Goal: Navigation & Orientation: Find specific page/section

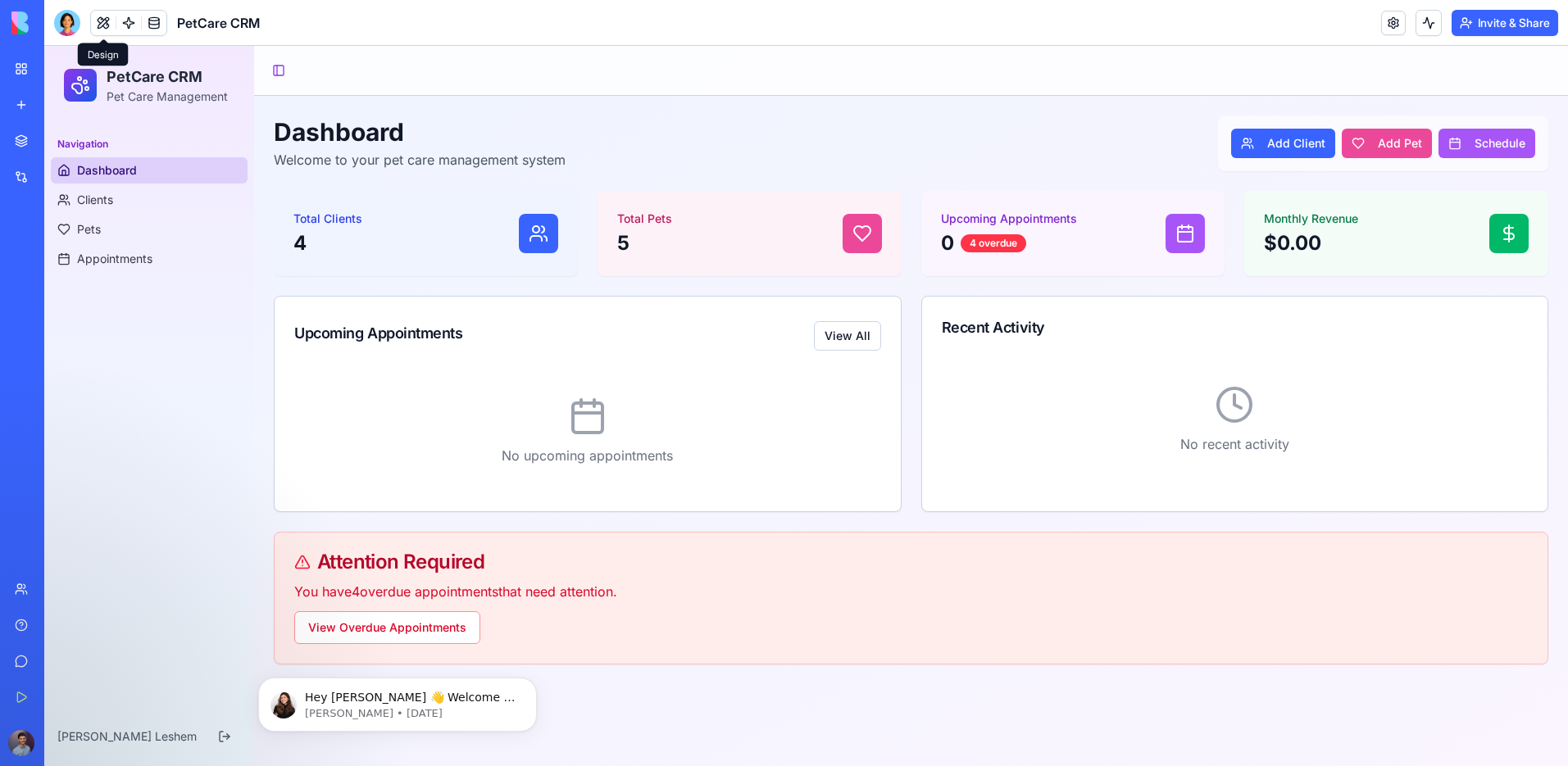
click at [106, 30] on button at bounding box center [103, 23] width 25 height 25
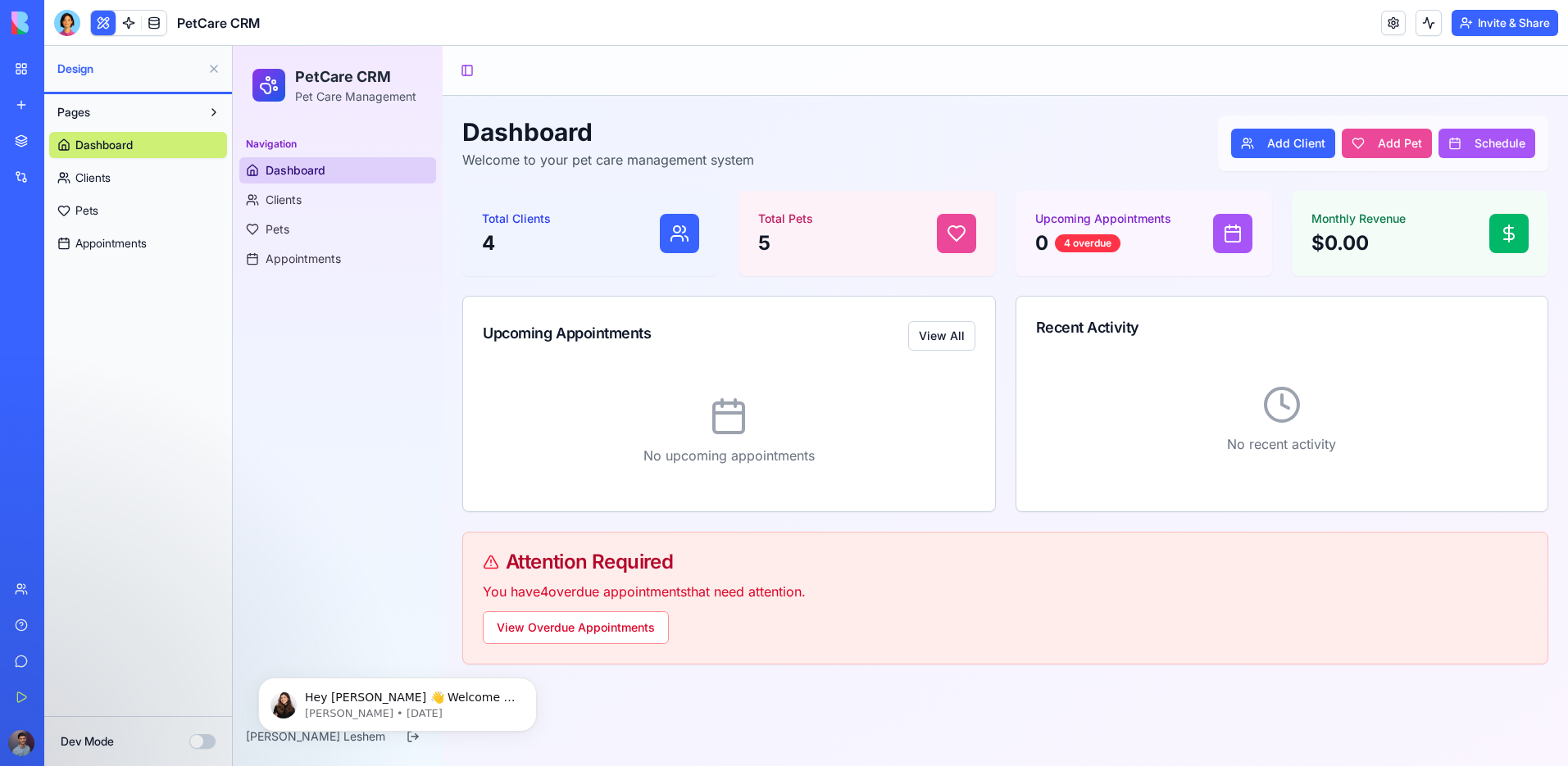
click at [115, 179] on link "Clients" at bounding box center [138, 178] width 178 height 26
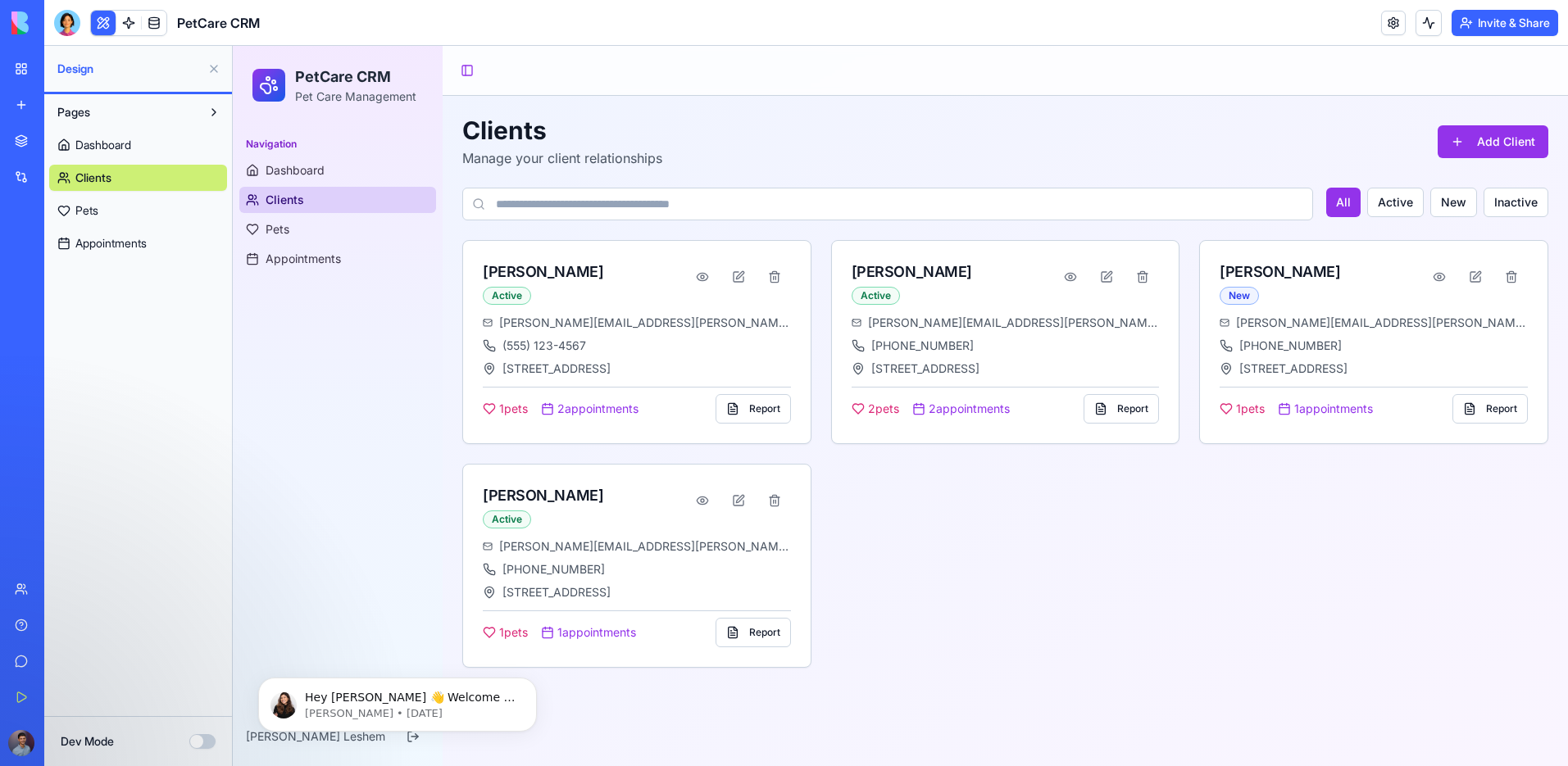
click at [131, 145] on span "Dashboard" at bounding box center [104, 145] width 56 height 16
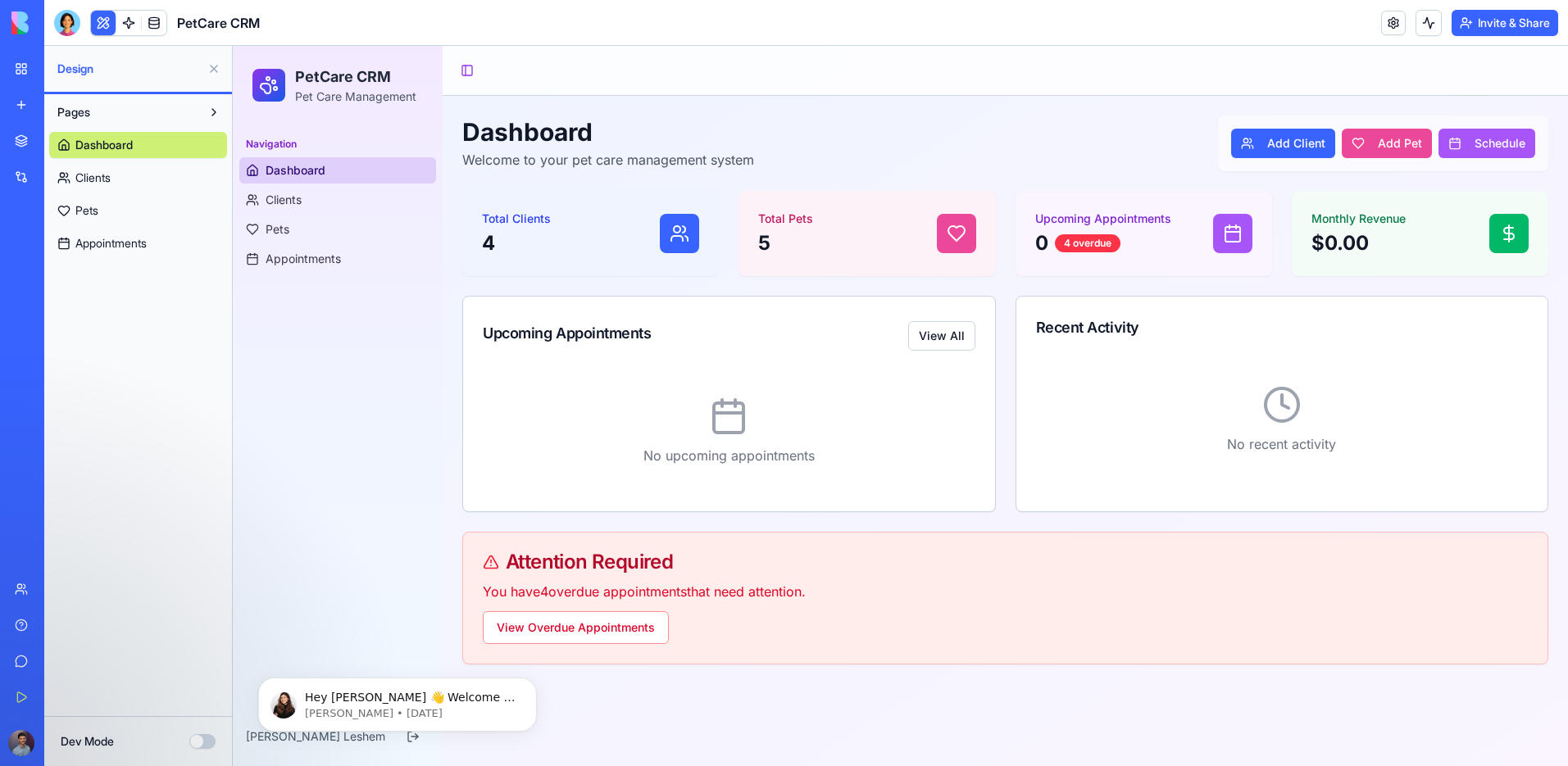
click at [200, 736] on button "Dev Mode" at bounding box center [202, 741] width 26 height 15
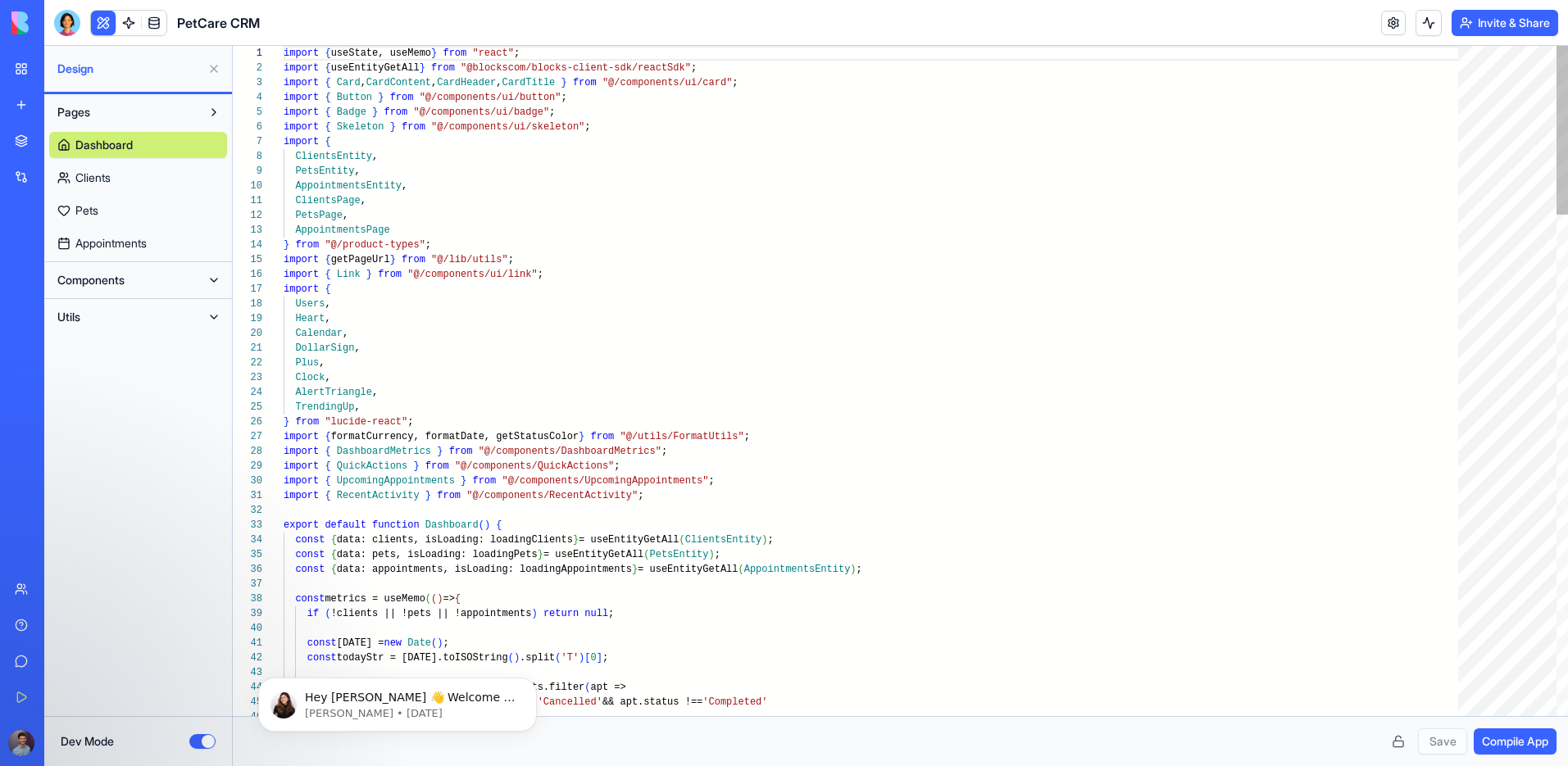
scroll to position [148, 0]
click at [199, 742] on button "Dev Mode" at bounding box center [202, 741] width 26 height 15
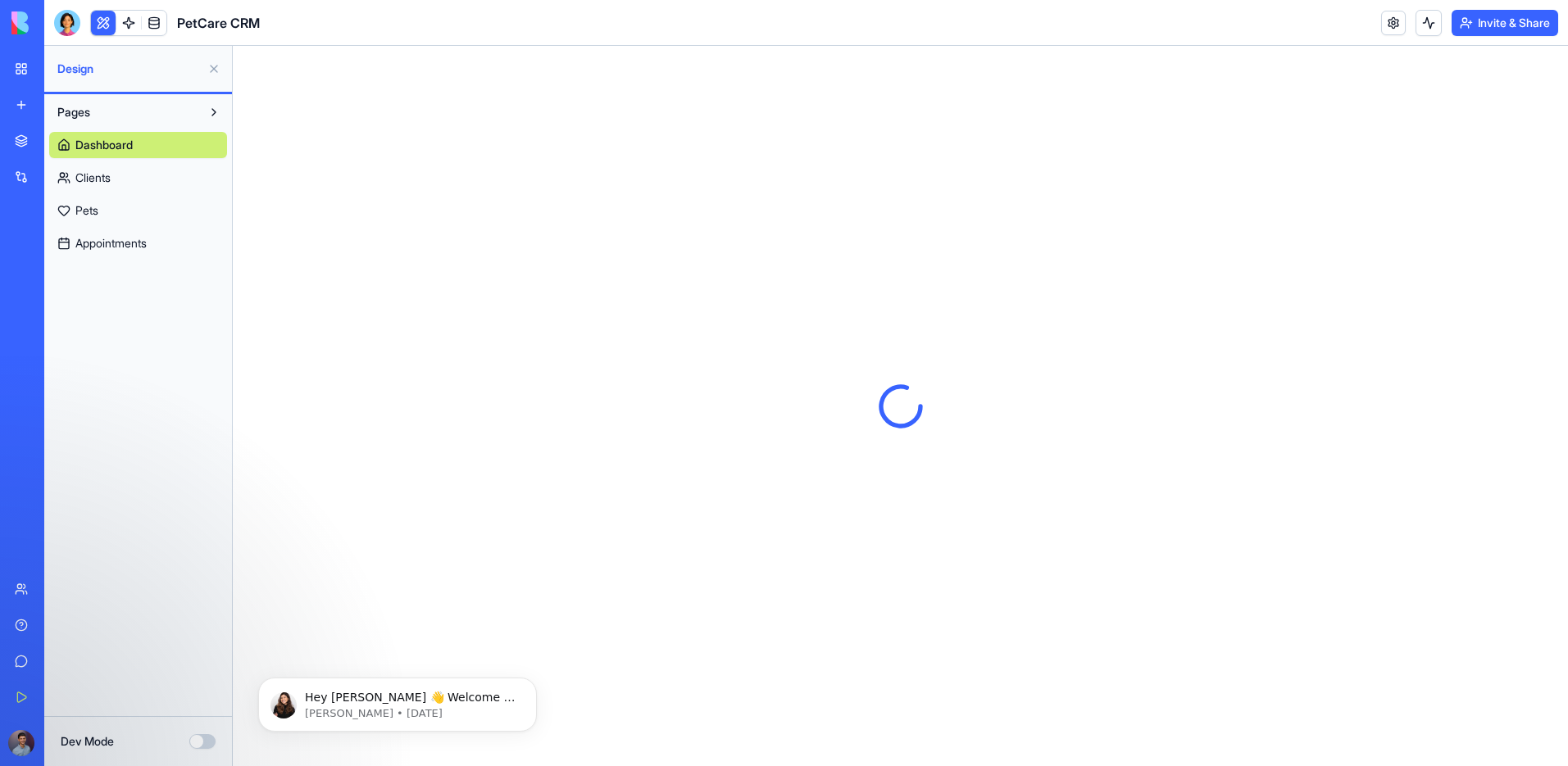
scroll to position [0, 0]
click at [200, 737] on button "Dev Mode" at bounding box center [202, 741] width 26 height 15
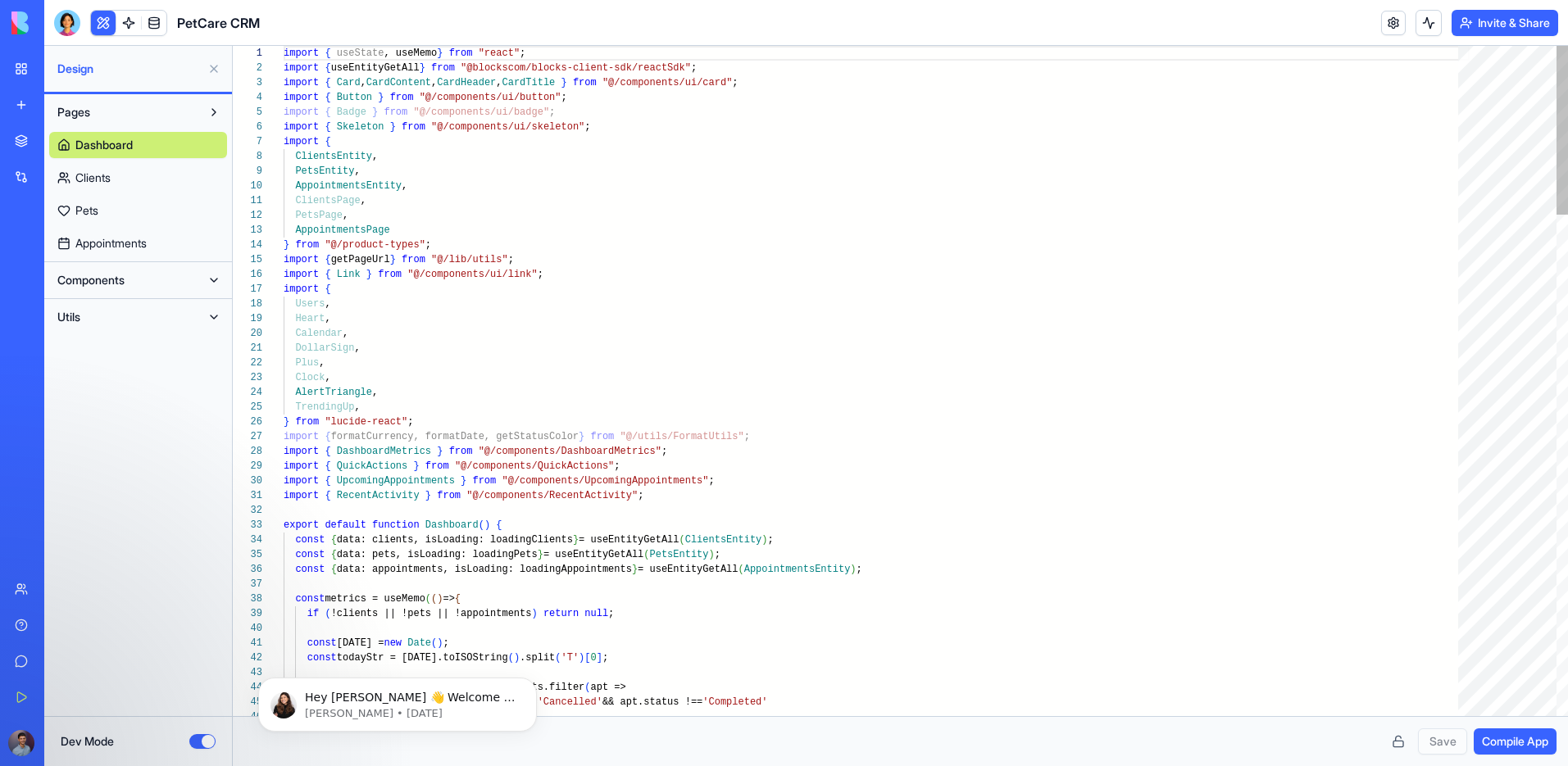
scroll to position [148, 0]
click at [143, 284] on button "Components" at bounding box center [125, 280] width 152 height 26
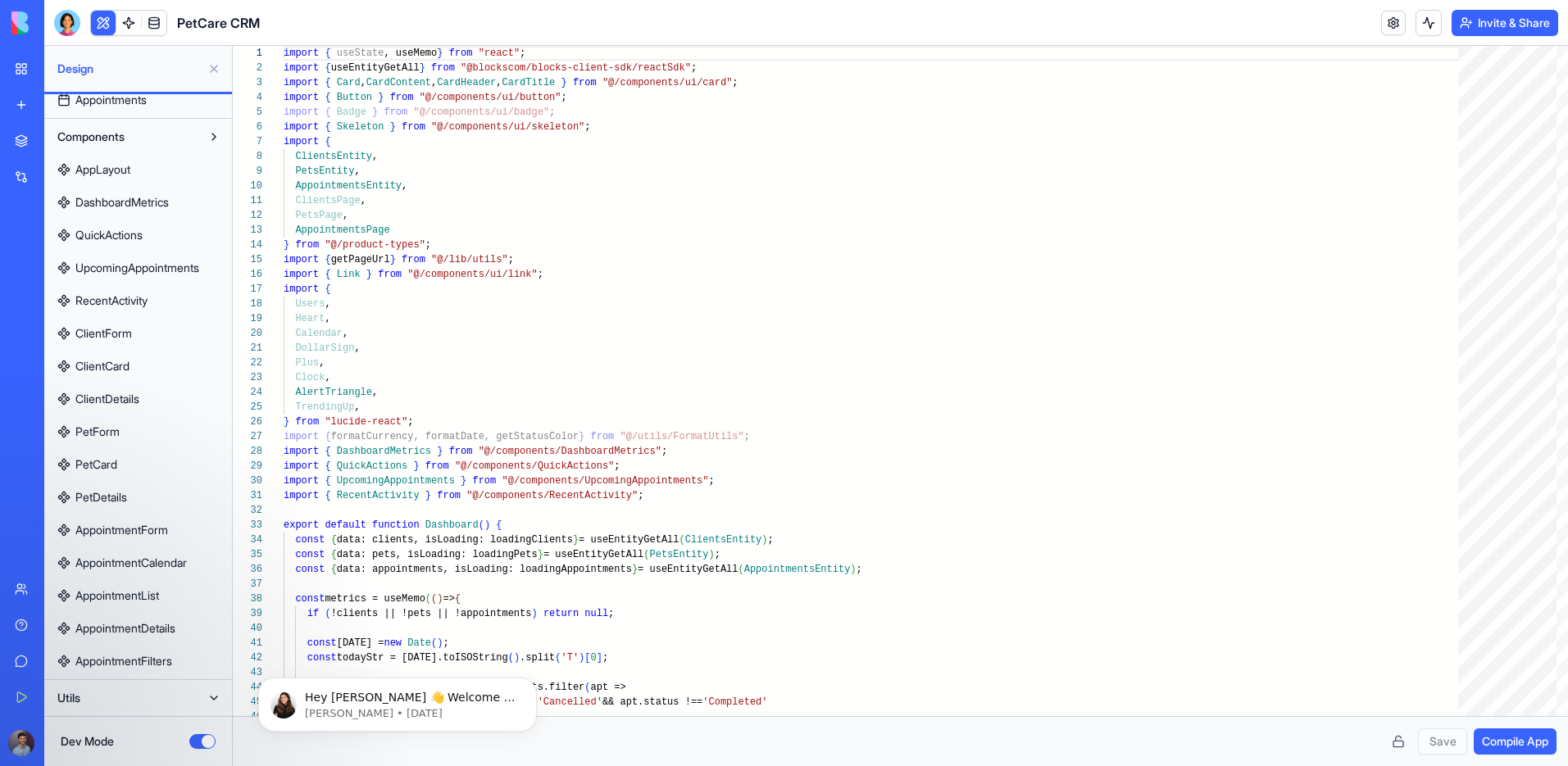
scroll to position [0, 0]
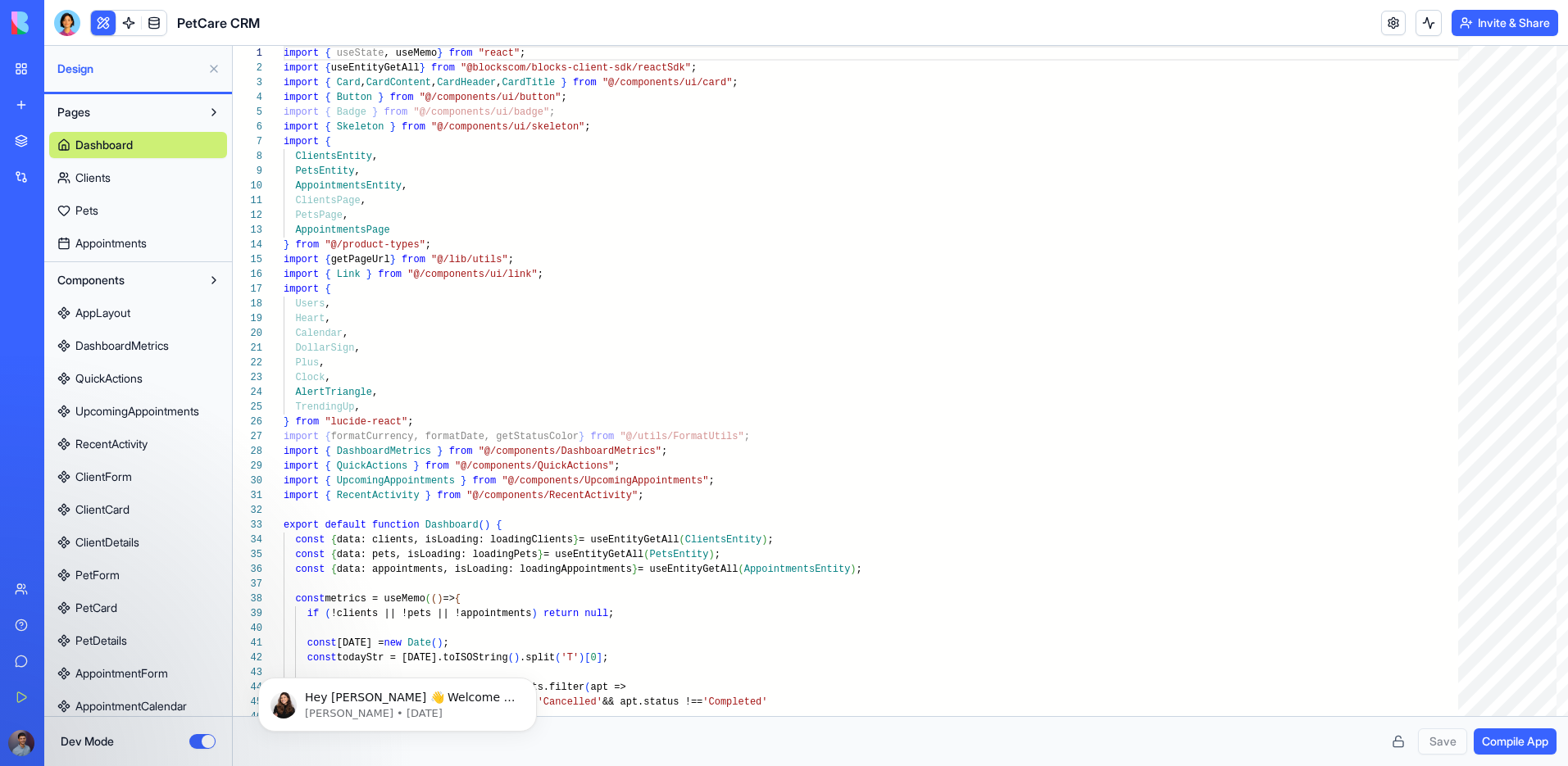
click at [146, 283] on button "Components" at bounding box center [125, 280] width 152 height 26
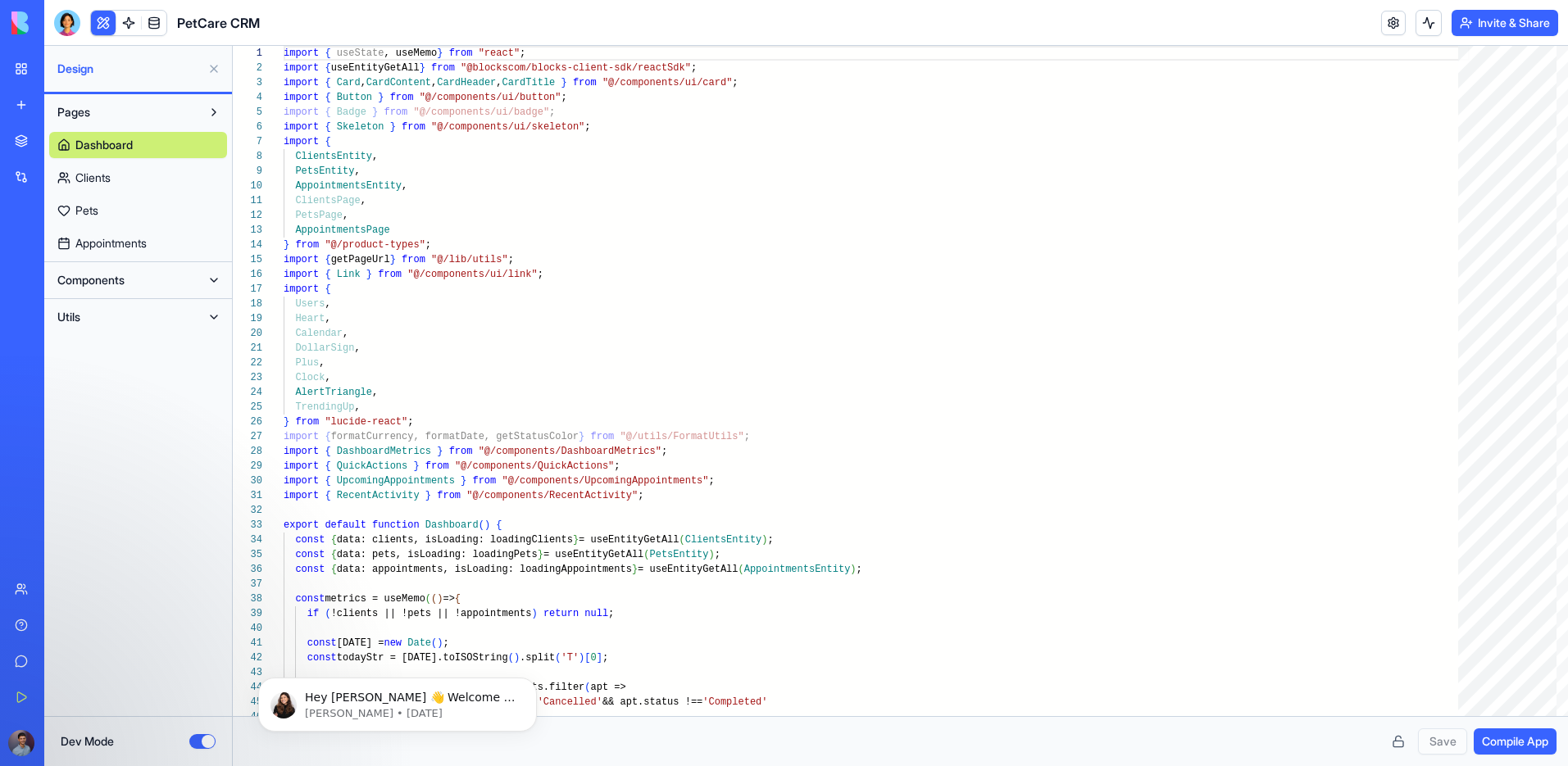
click at [145, 313] on button "Utils" at bounding box center [125, 317] width 152 height 26
click at [200, 750] on div "Dev Mode" at bounding box center [138, 741] width 188 height 50
click at [207, 737] on button "Dev Mode" at bounding box center [202, 741] width 26 height 15
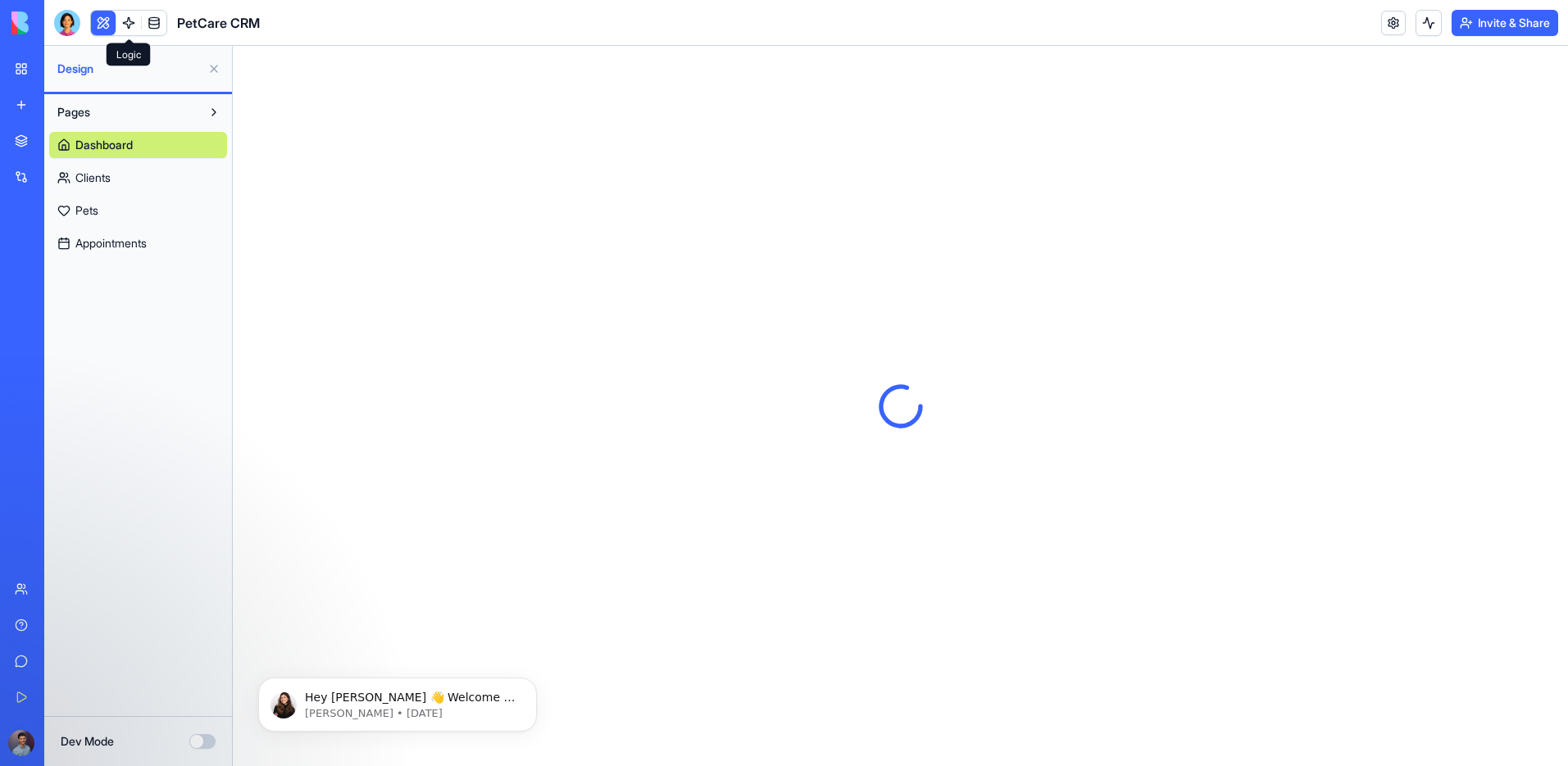
click at [126, 26] on link at bounding box center [129, 23] width 25 height 25
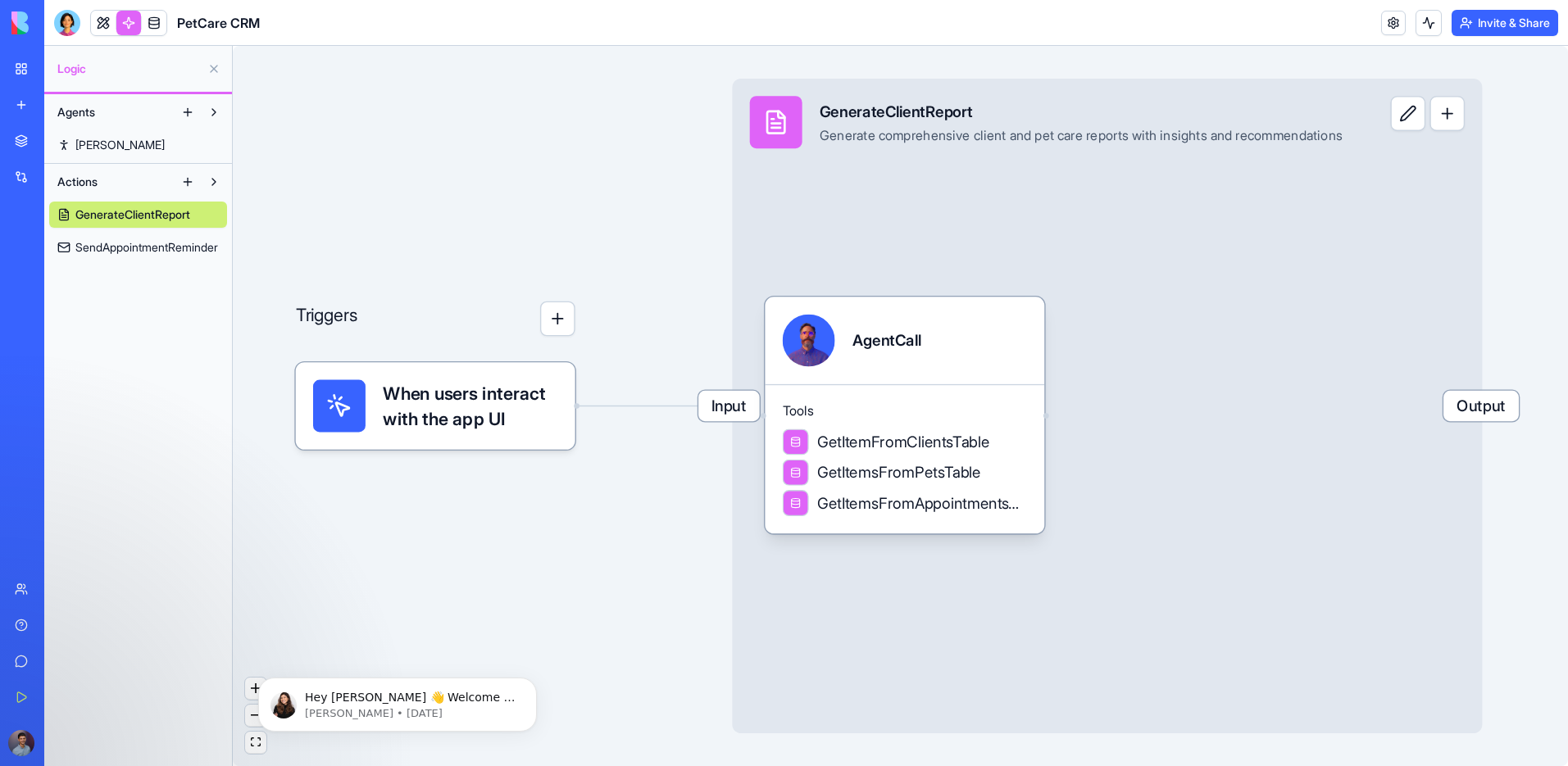
click at [128, 153] on link "[PERSON_NAME]" at bounding box center [138, 145] width 178 height 26
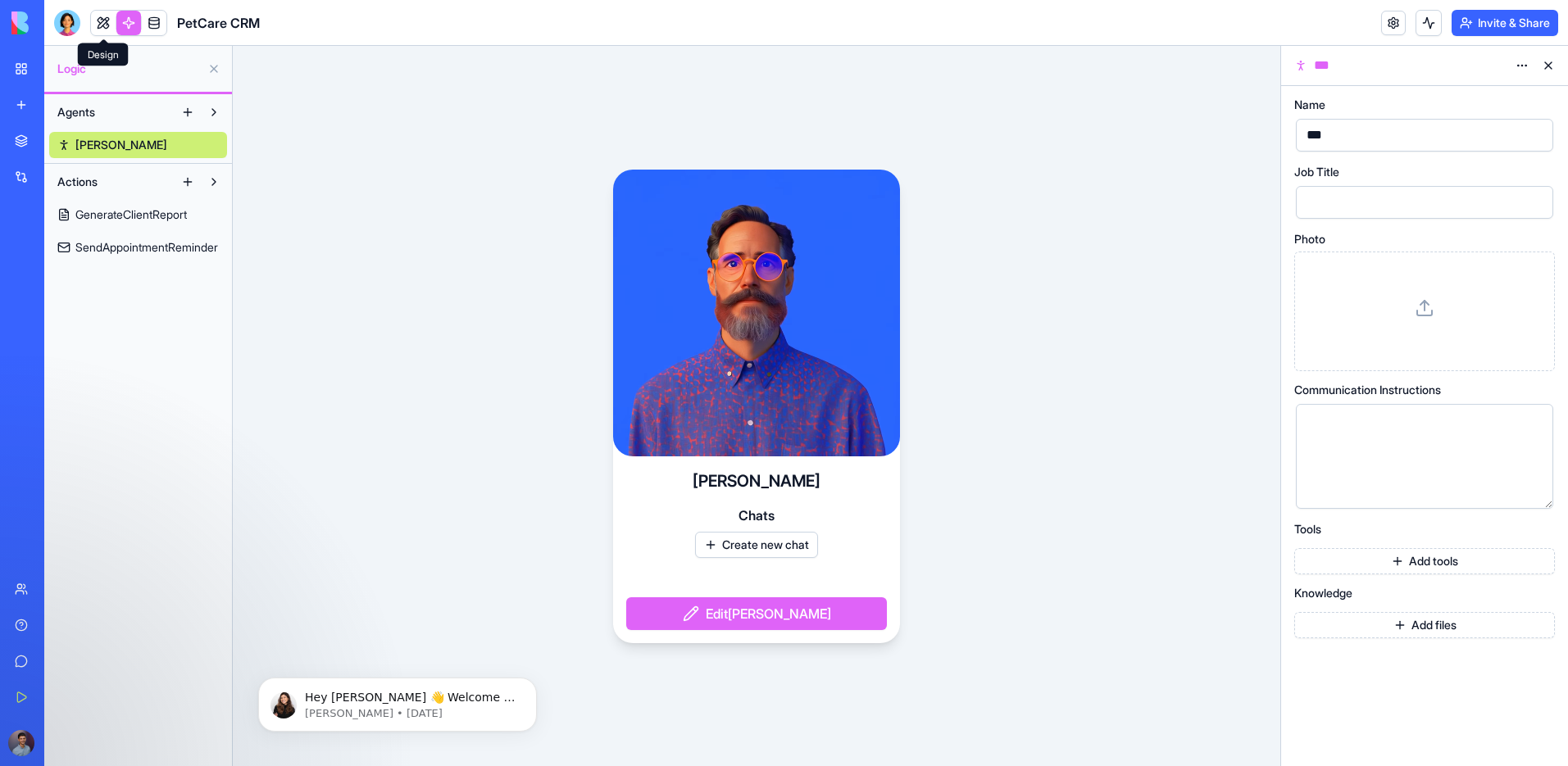
click at [108, 27] on link at bounding box center [103, 23] width 25 height 25
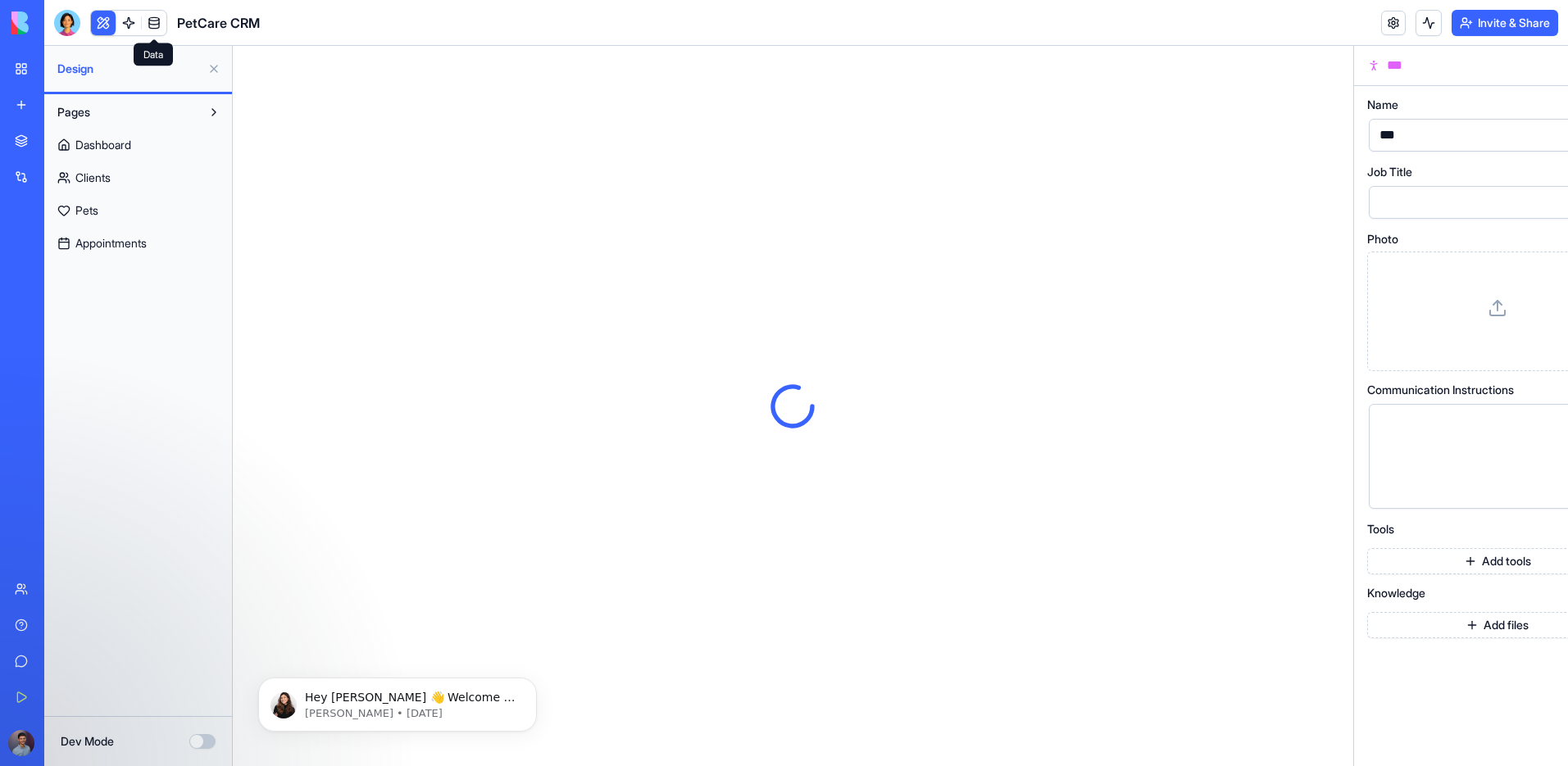
click at [152, 21] on link at bounding box center [154, 23] width 25 height 25
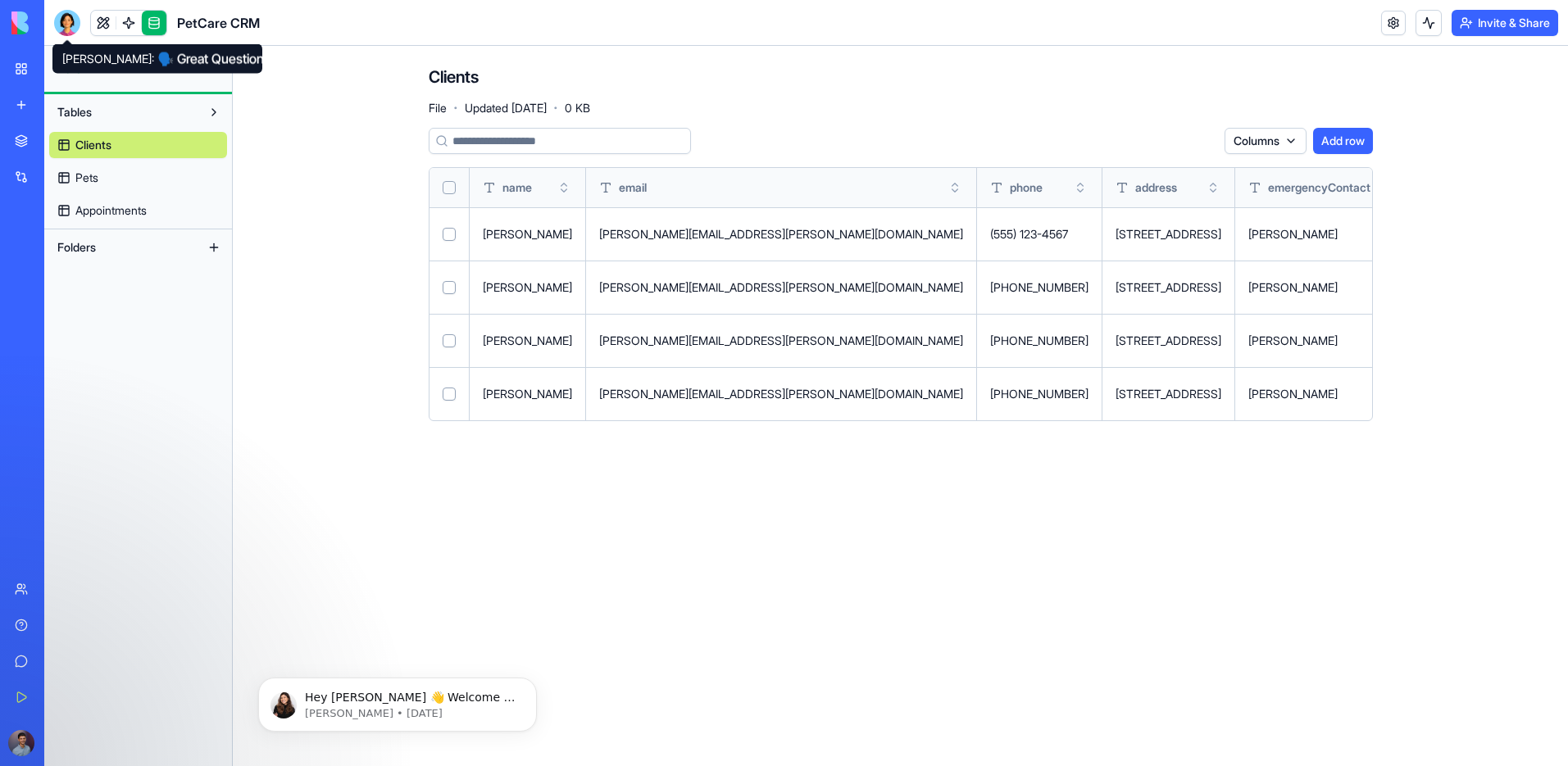
click at [74, 26] on div at bounding box center [67, 23] width 26 height 26
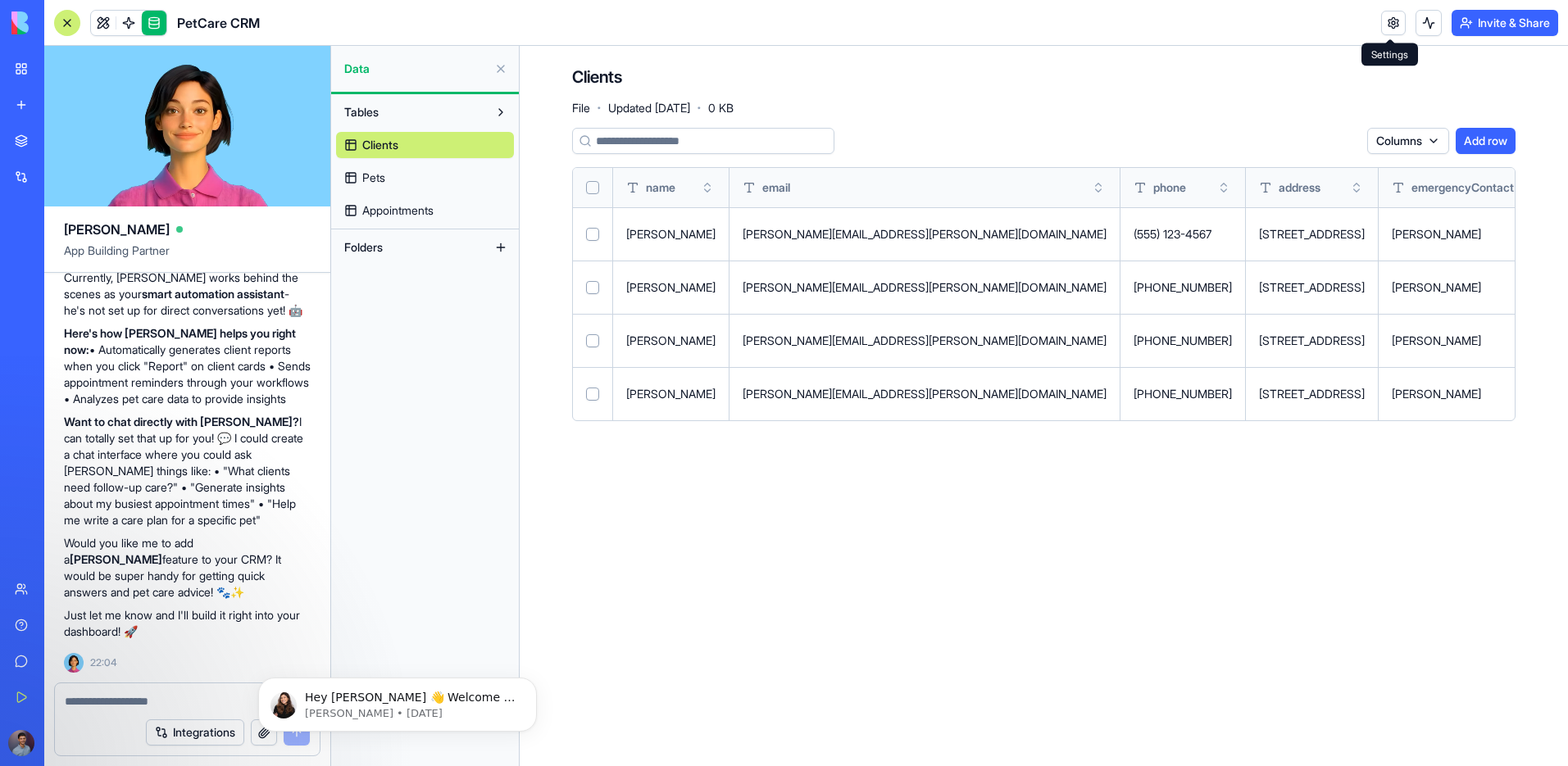
click at [1383, 19] on link at bounding box center [1393, 23] width 25 height 25
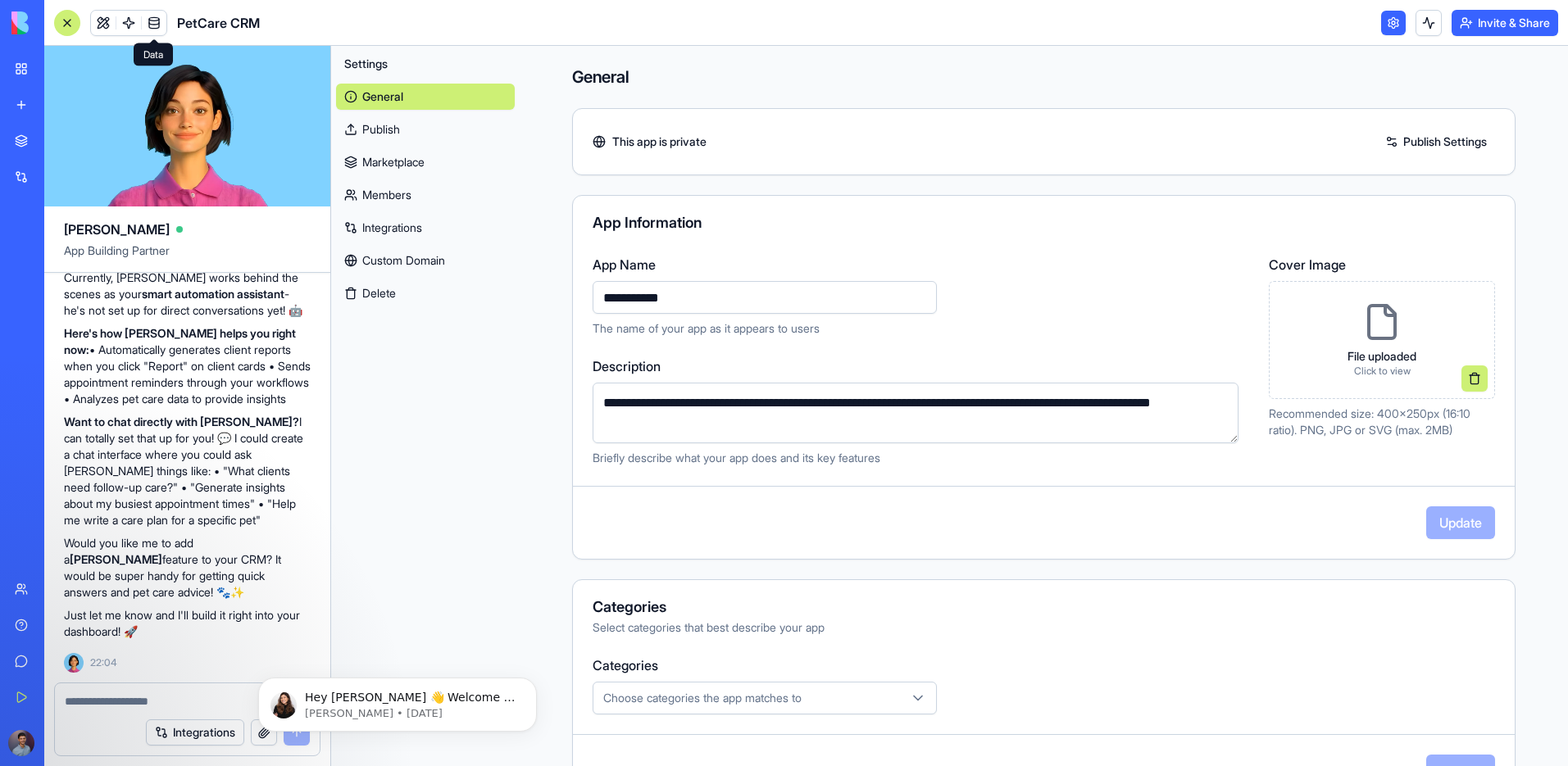
click at [1383, 19] on link at bounding box center [1393, 23] width 25 height 25
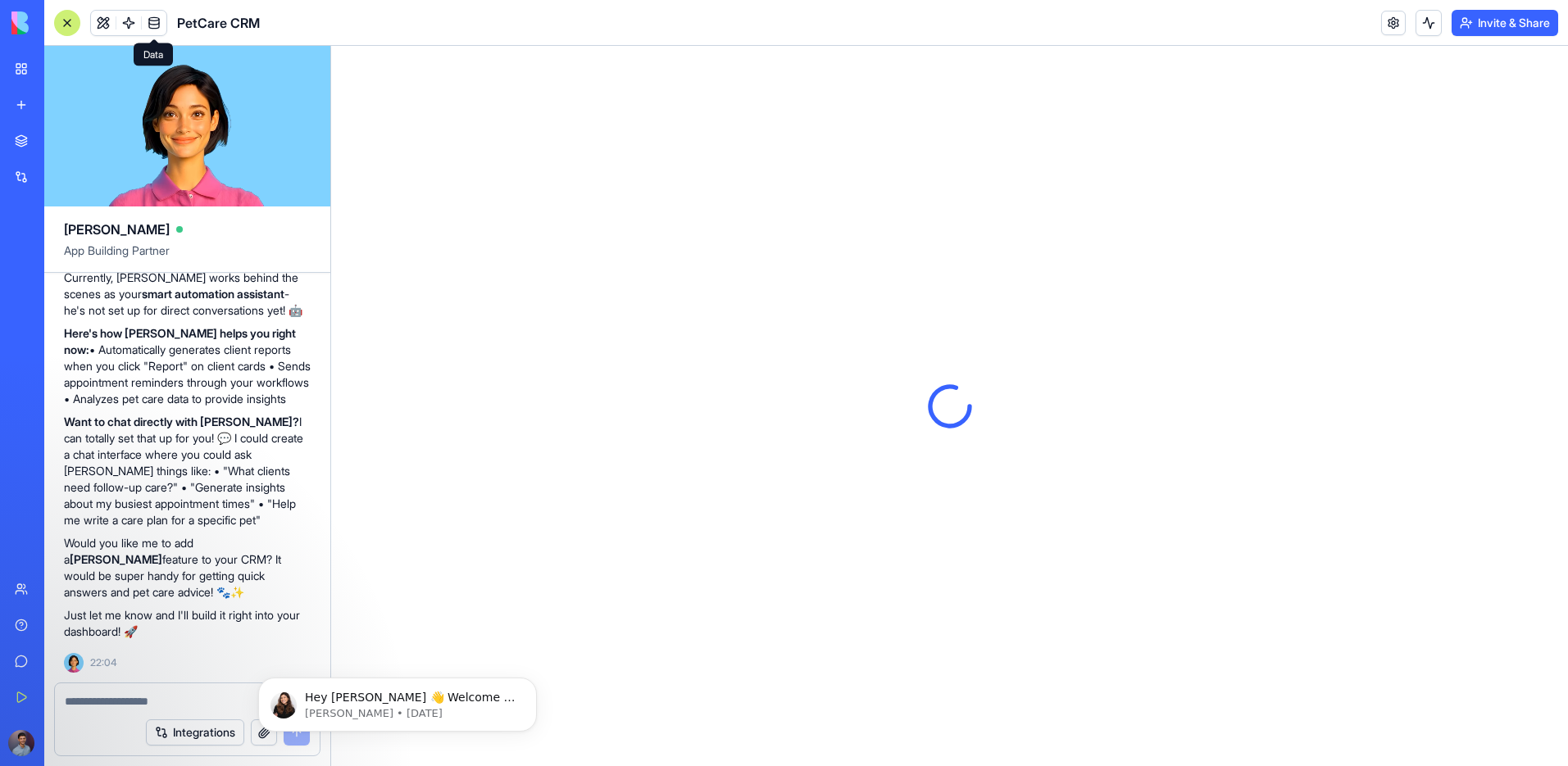
click at [148, 28] on link at bounding box center [154, 23] width 25 height 25
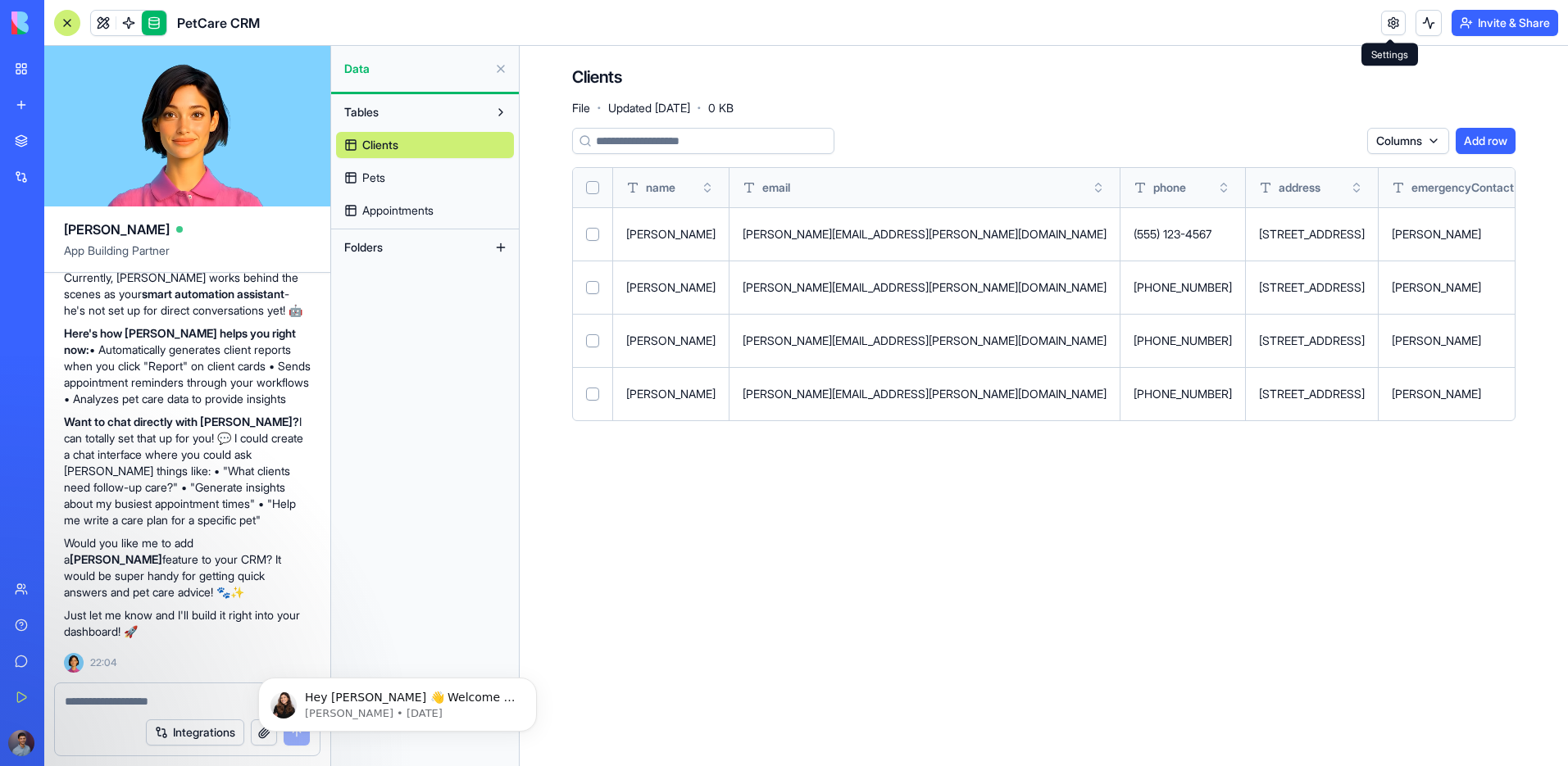
click at [1383, 21] on link at bounding box center [1393, 23] width 25 height 25
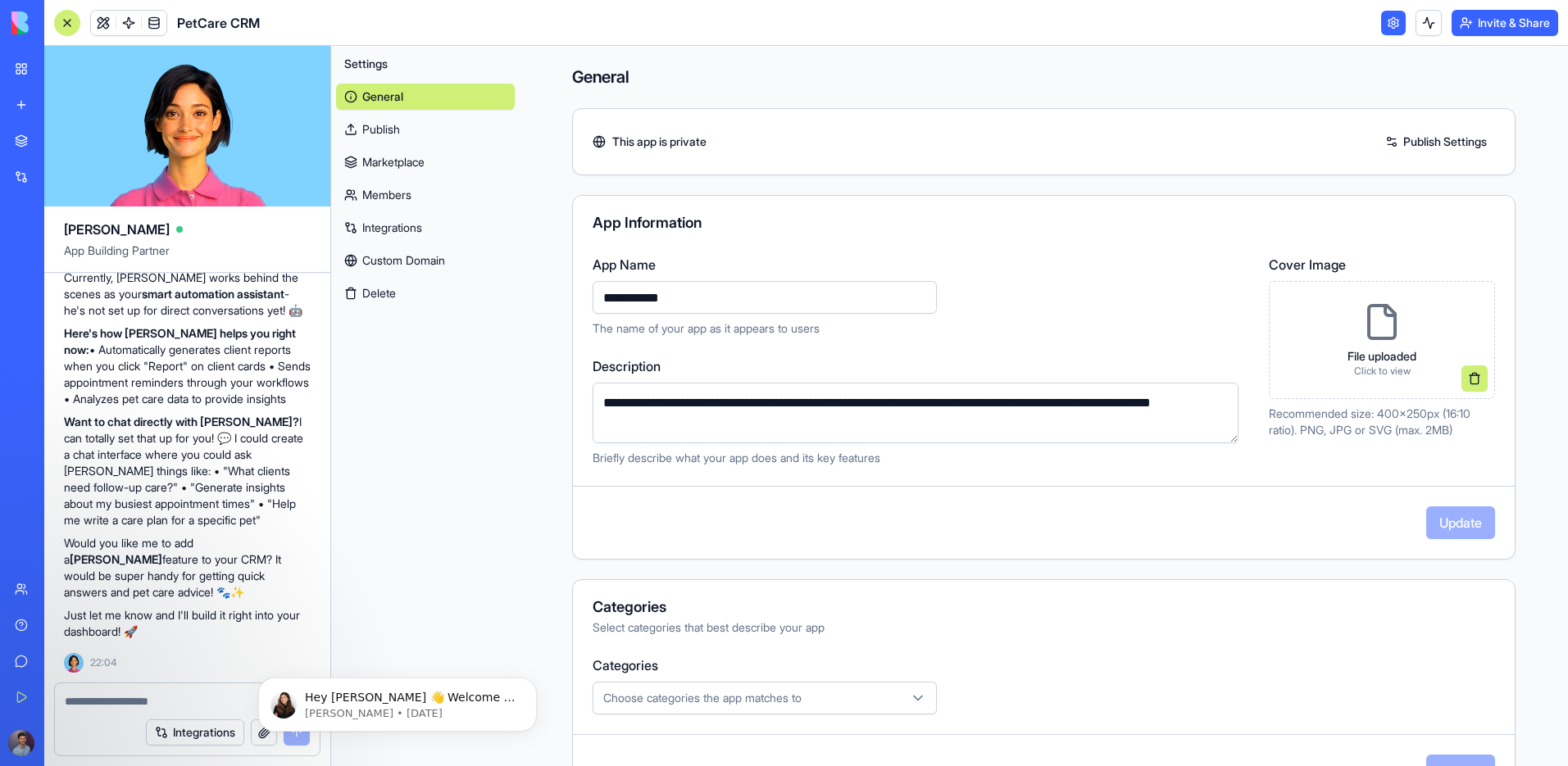
click at [62, 17] on div at bounding box center [67, 23] width 26 height 26
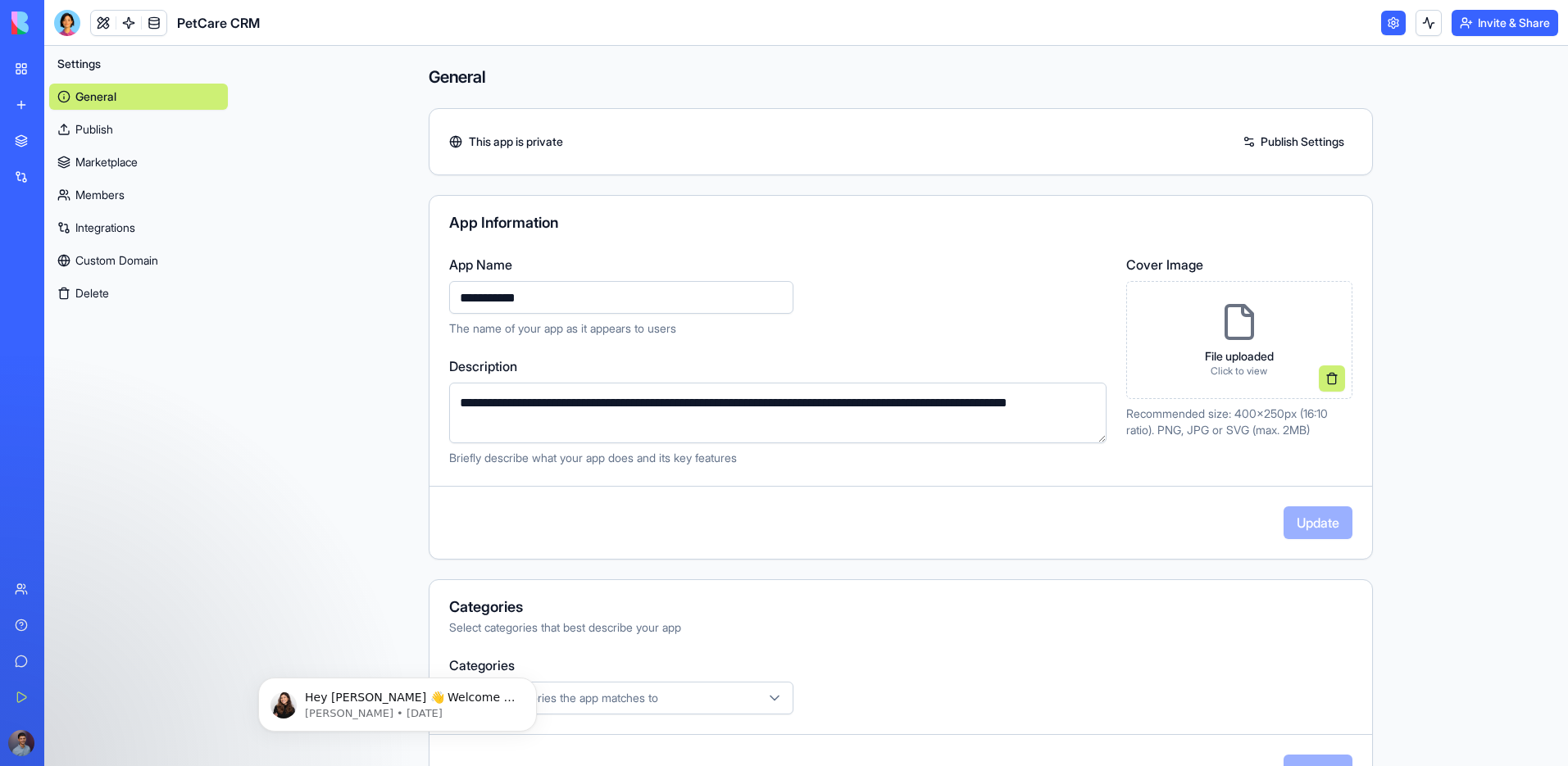
click at [1395, 28] on link at bounding box center [1393, 23] width 25 height 25
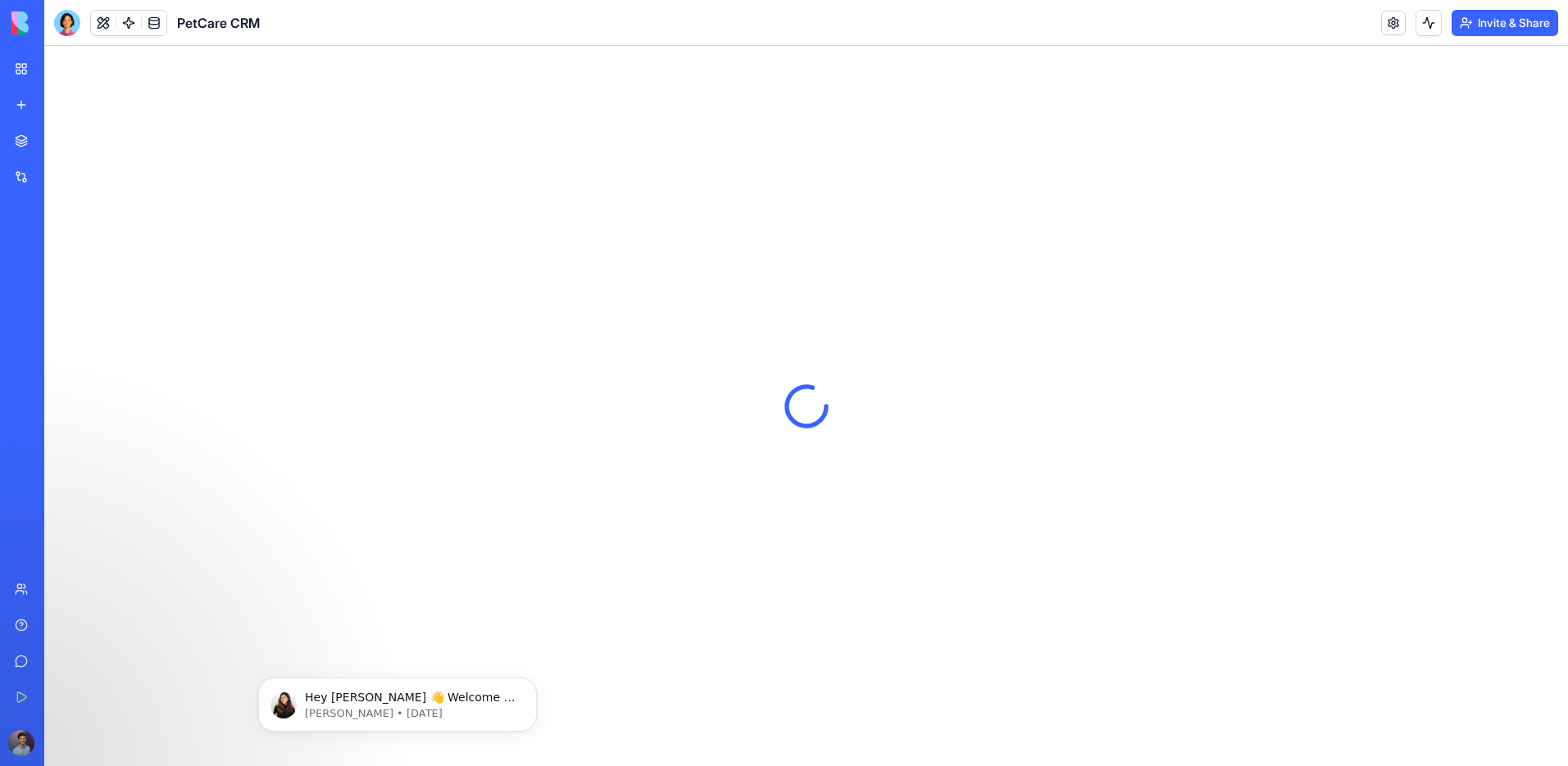
click at [1392, 28] on link at bounding box center [1393, 23] width 25 height 25
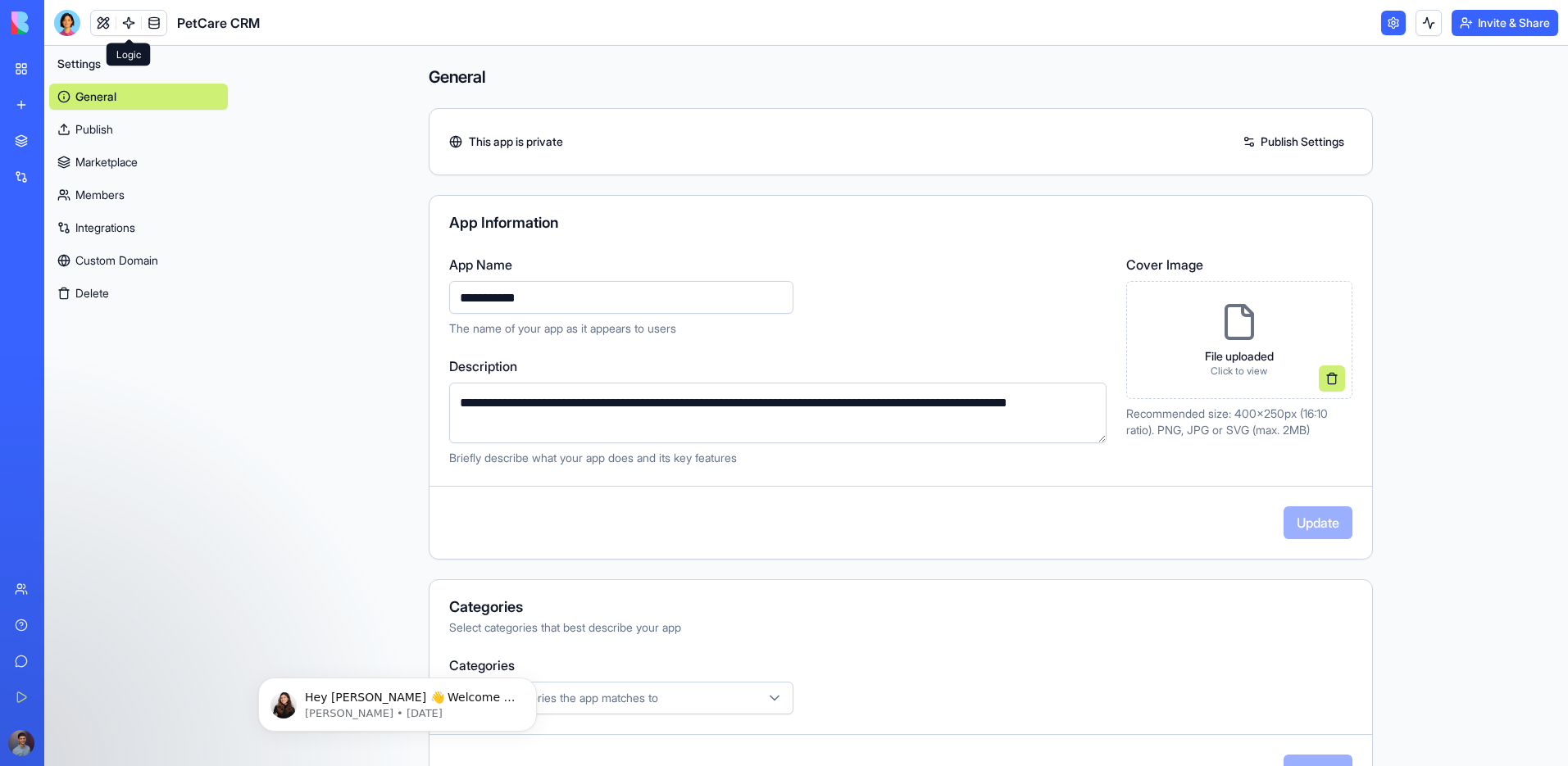
click at [127, 21] on link at bounding box center [129, 23] width 25 height 25
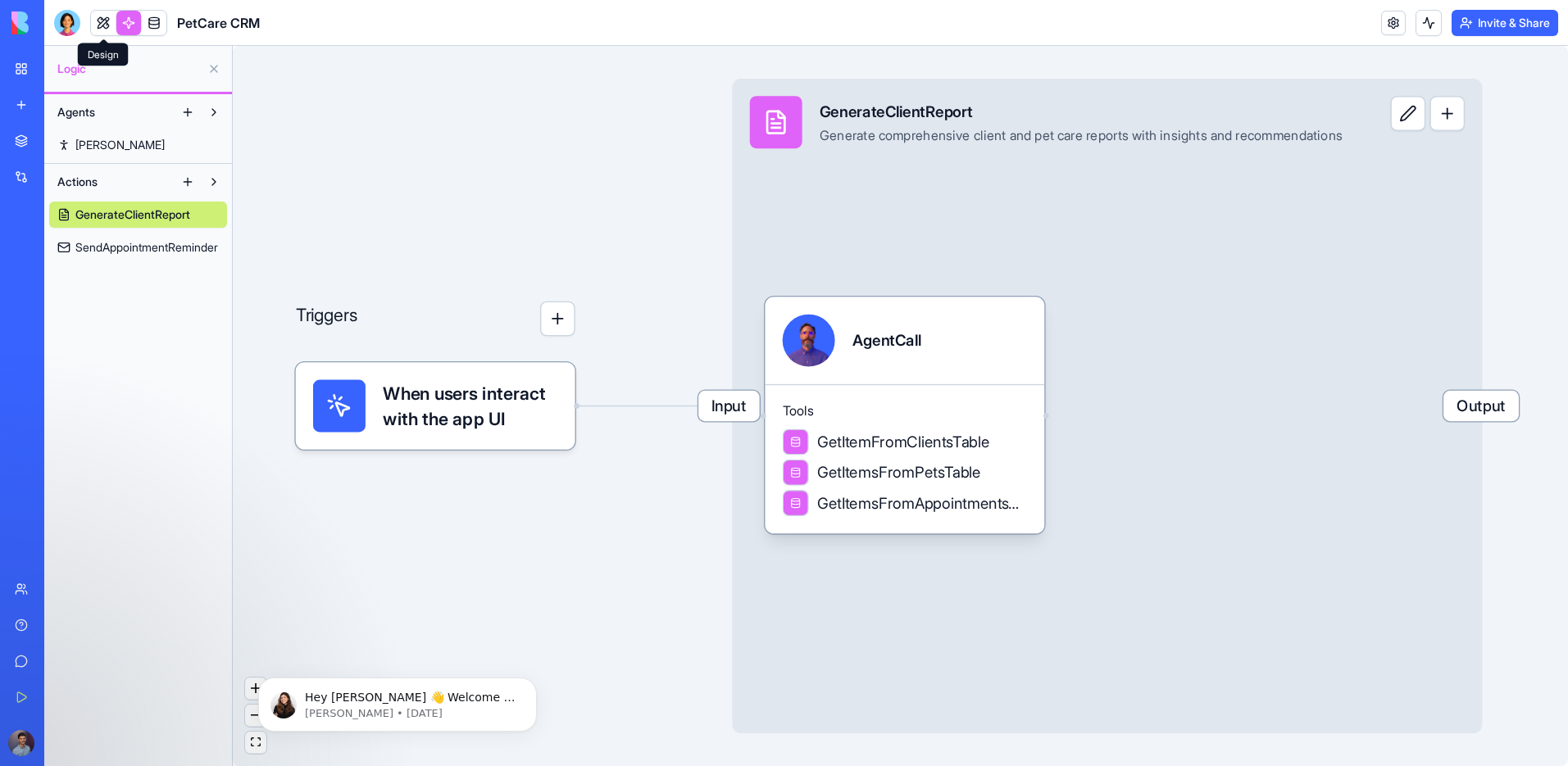
click at [106, 25] on link at bounding box center [103, 23] width 25 height 25
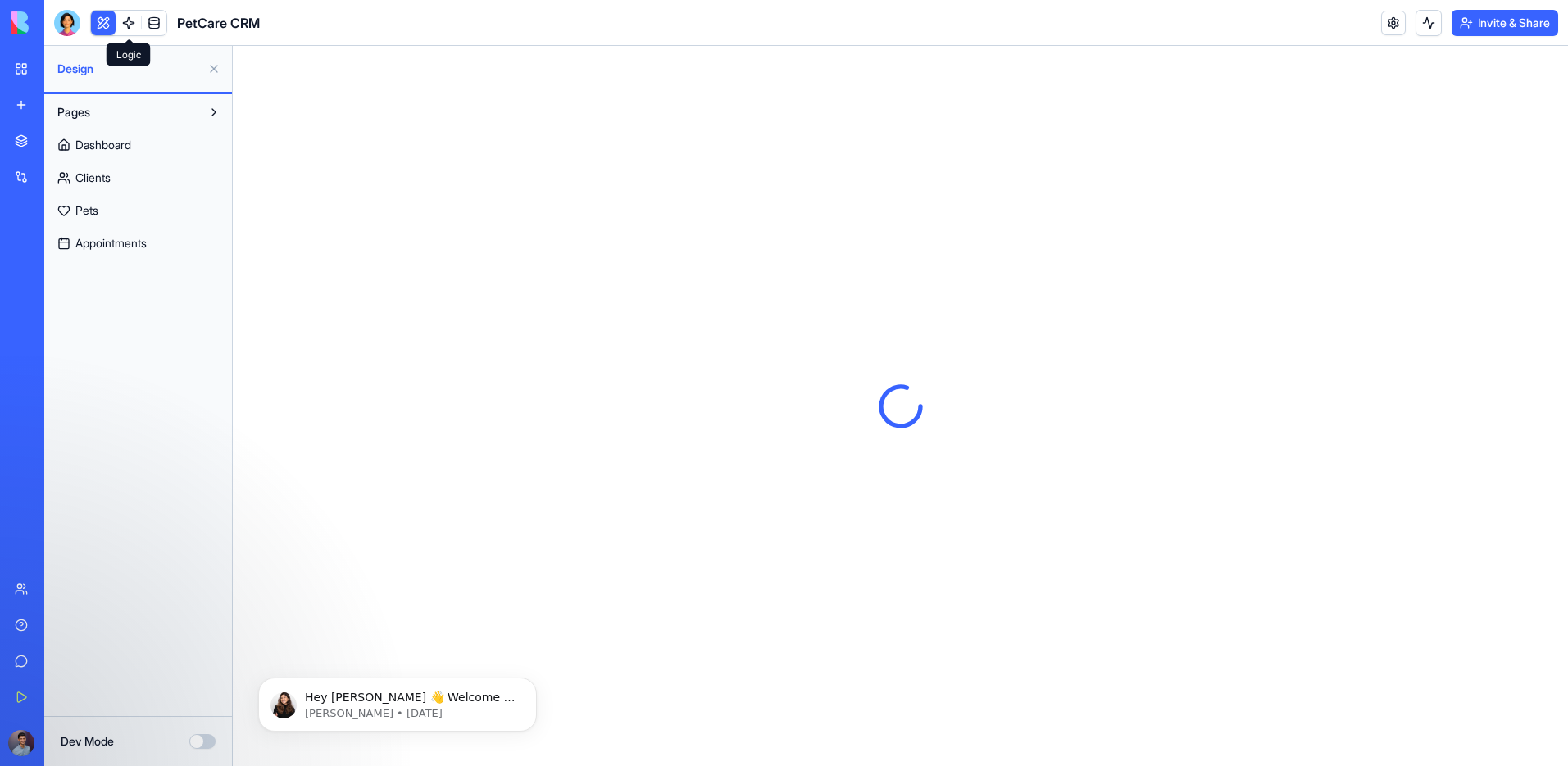
click at [122, 24] on link at bounding box center [129, 23] width 25 height 25
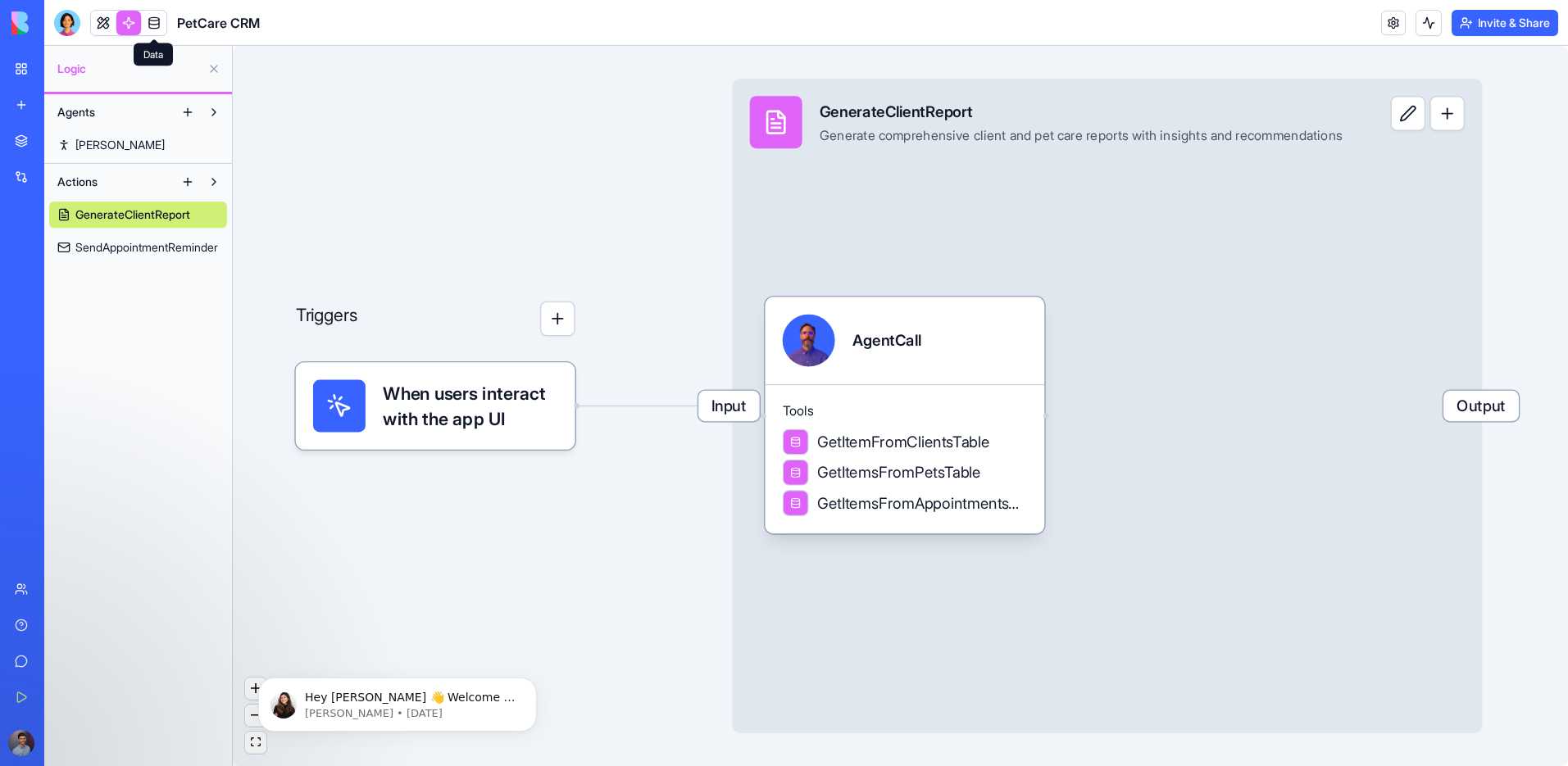
click at [152, 18] on link at bounding box center [154, 23] width 25 height 25
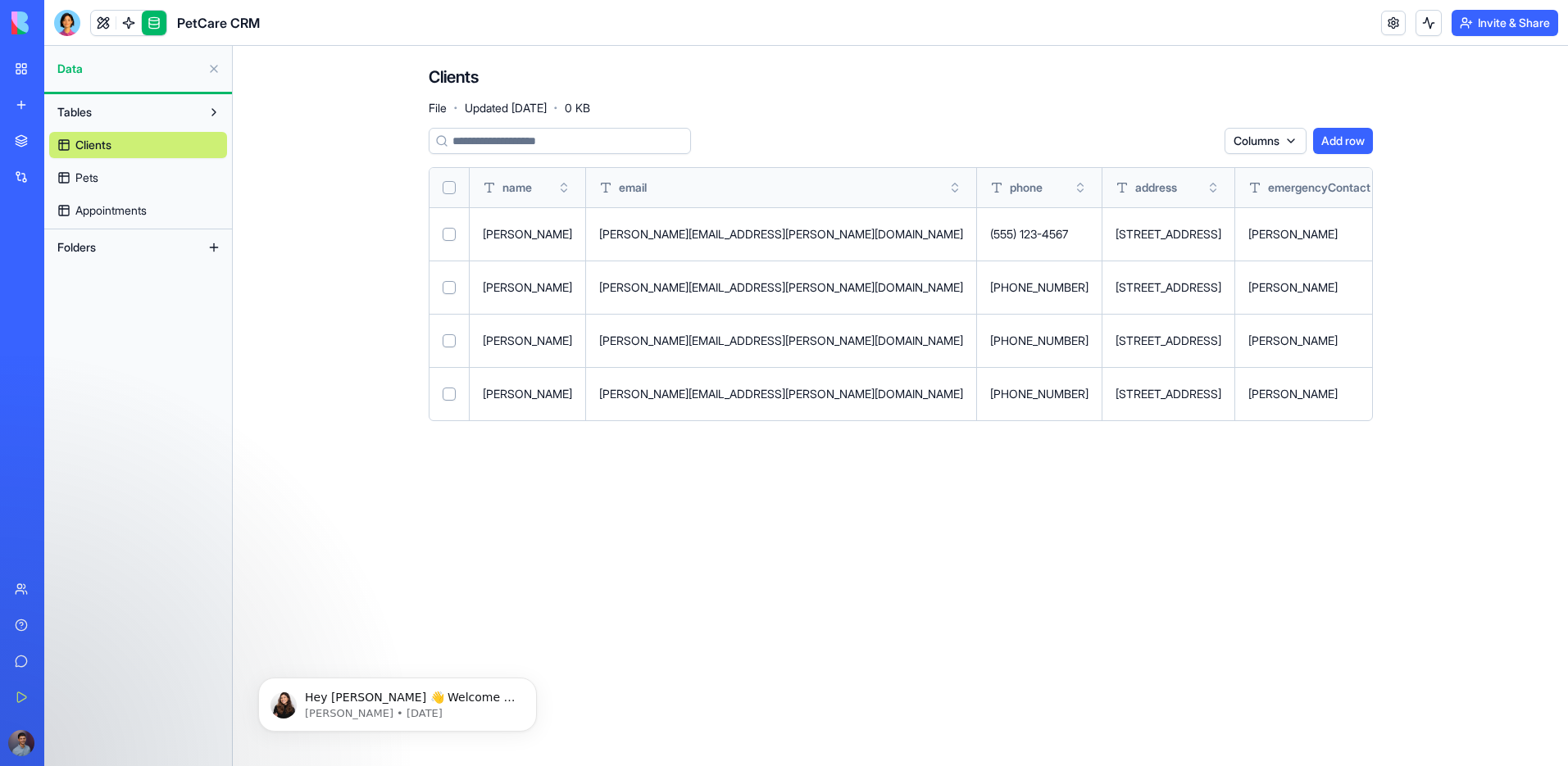
click at [204, 243] on button at bounding box center [213, 247] width 26 height 26
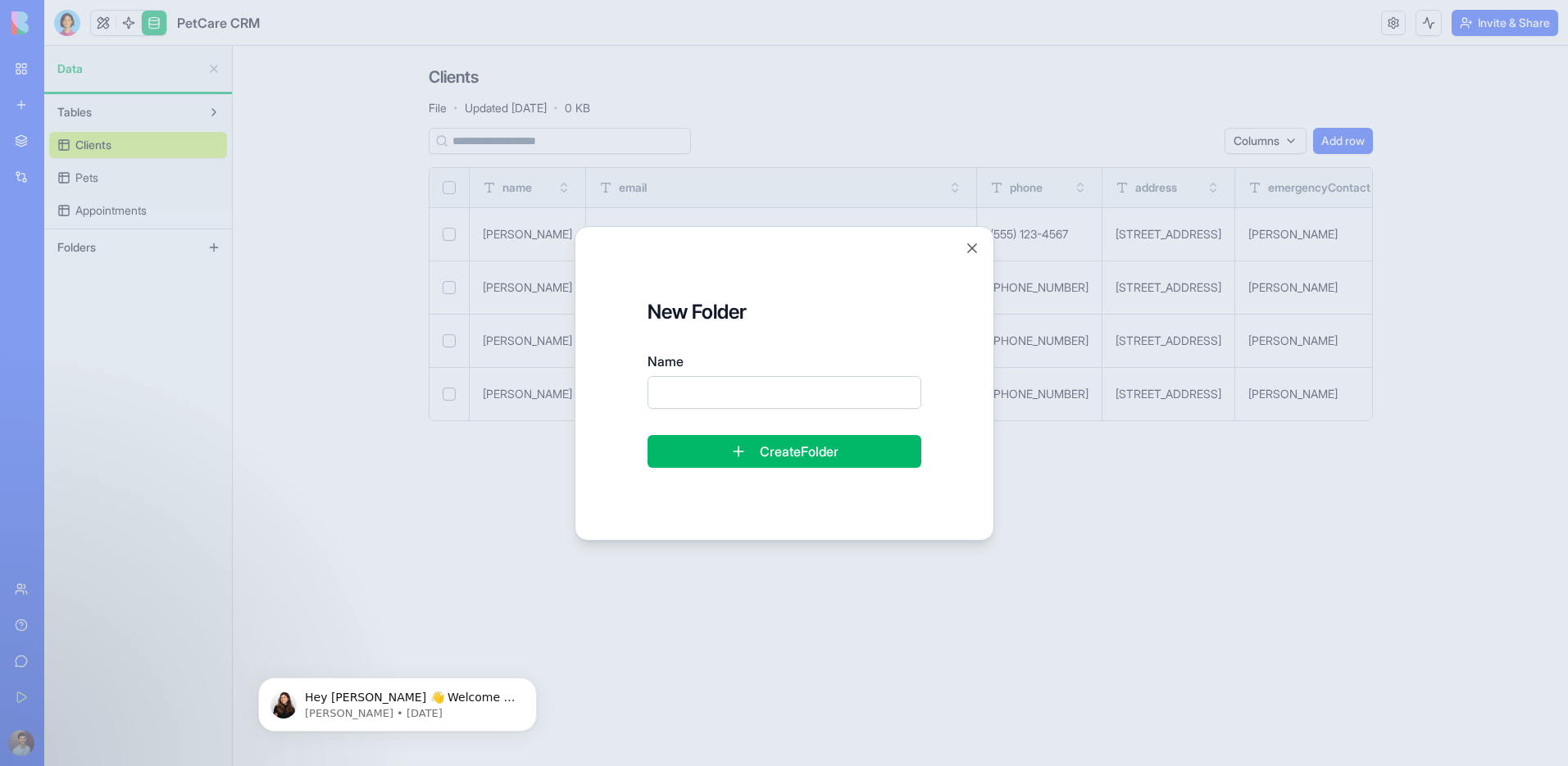
click at [981, 239] on div "New Folder Name Create Folder Close" at bounding box center [784, 384] width 420 height 315
click at [970, 248] on button "Close" at bounding box center [972, 248] width 16 height 16
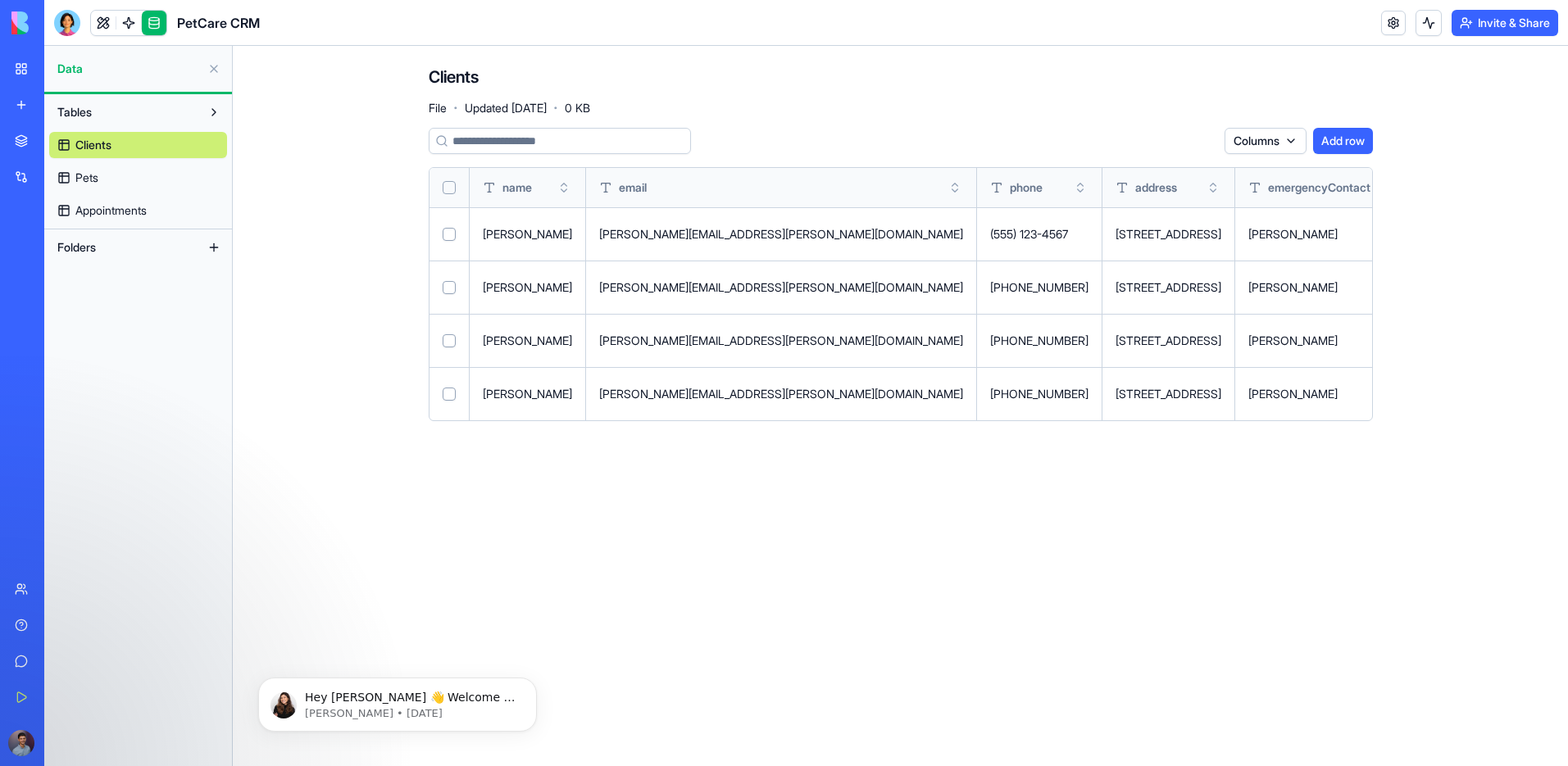
click at [196, 113] on button "Tables" at bounding box center [125, 112] width 152 height 26
click at [207, 111] on button at bounding box center [213, 112] width 26 height 26
click at [123, 17] on link at bounding box center [129, 23] width 25 height 25
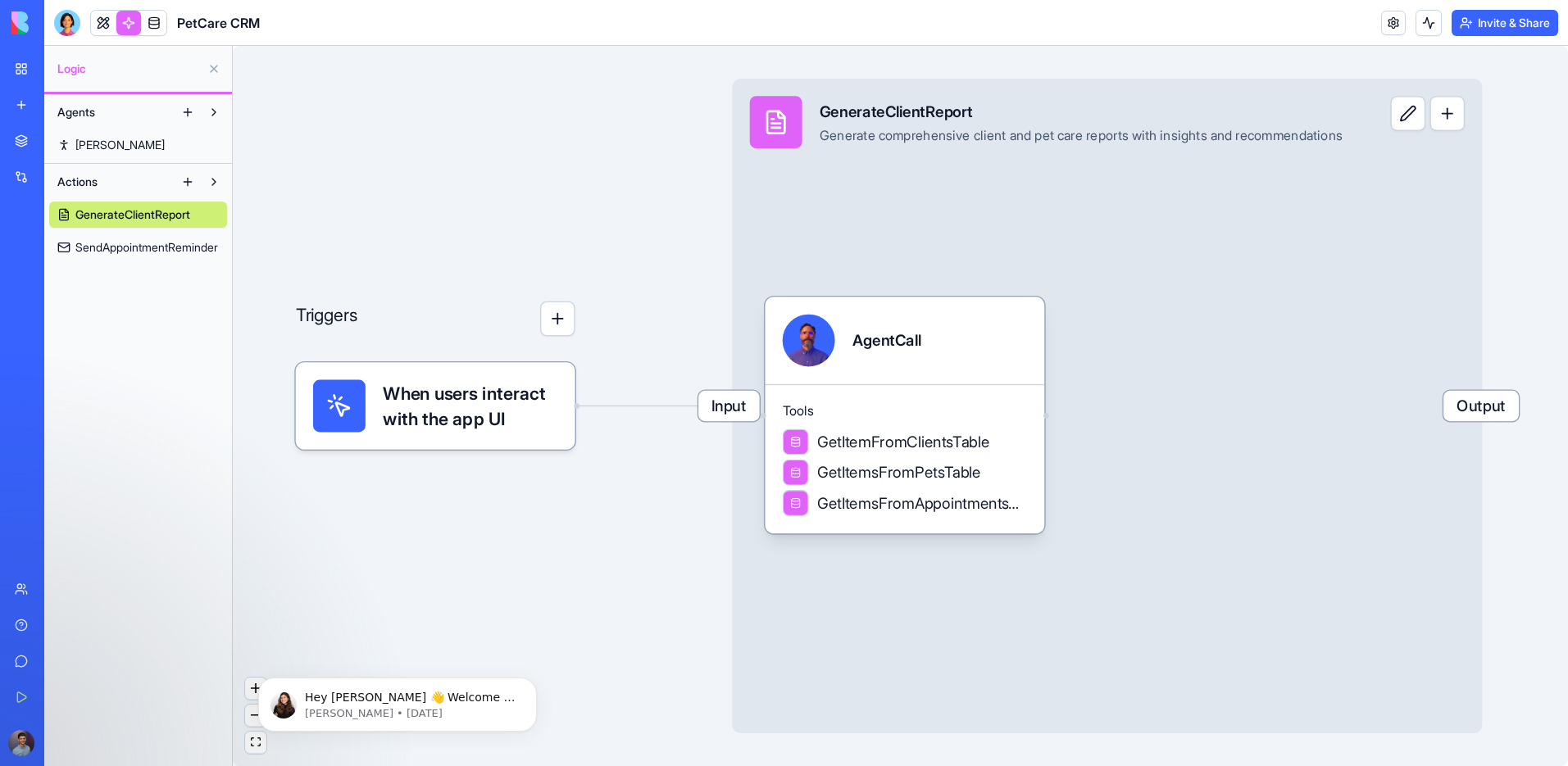
click at [129, 145] on link "[PERSON_NAME]" at bounding box center [138, 145] width 178 height 26
click at [182, 112] on button at bounding box center [188, 112] width 26 height 26
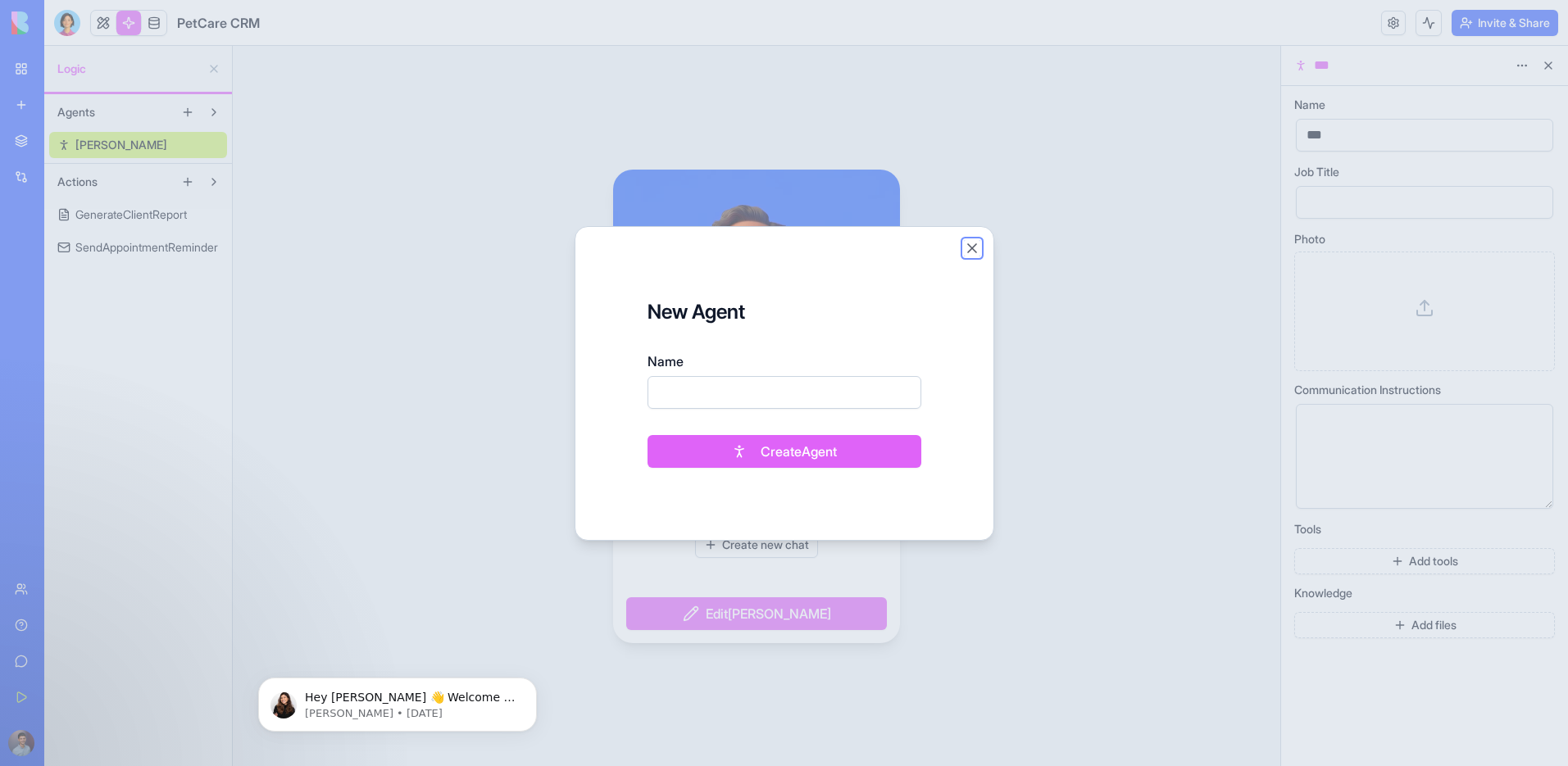
click at [978, 249] on button "Close" at bounding box center [972, 248] width 16 height 16
